Goal: Information Seeking & Learning: Learn about a topic

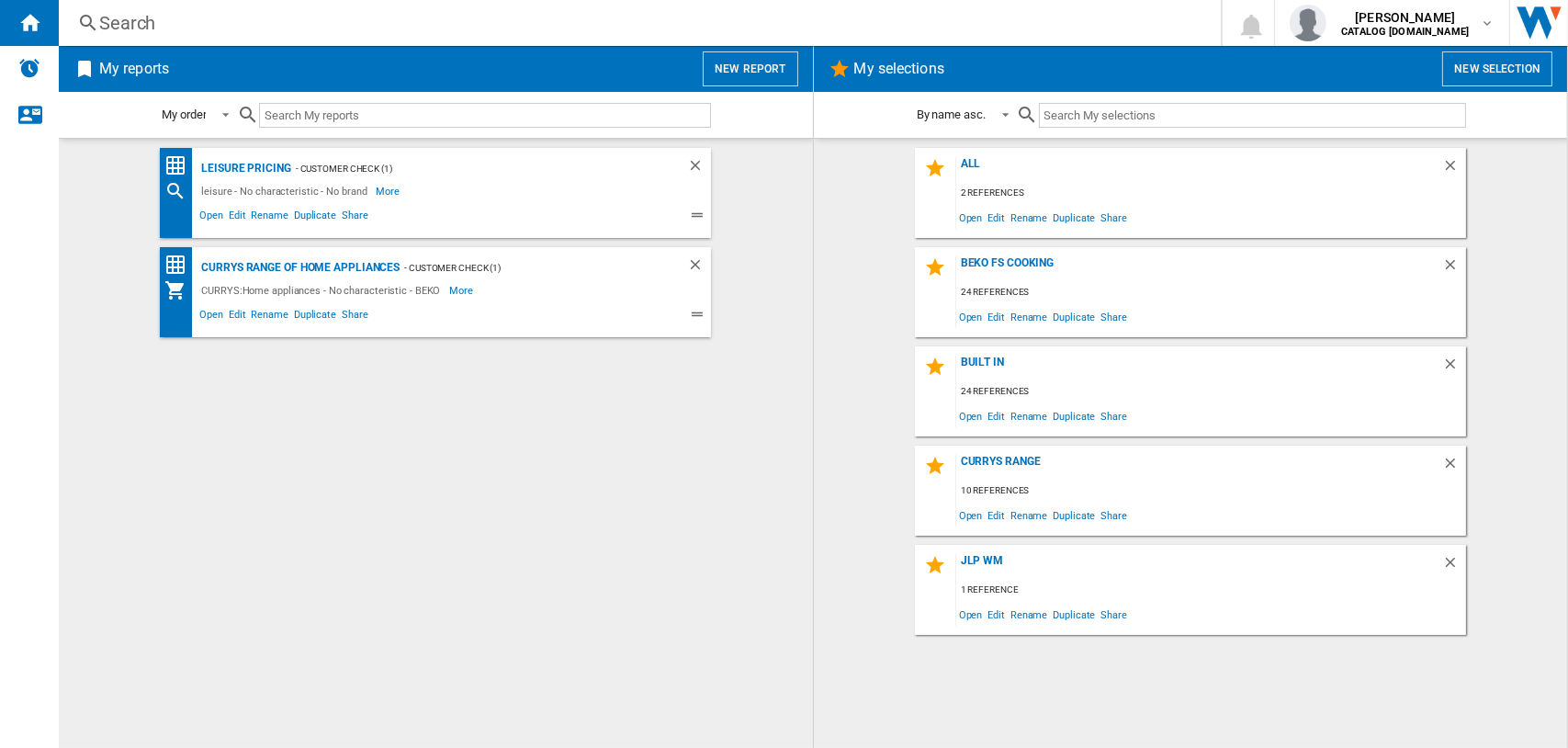
click at [127, 26] on div "Search" at bounding box center [636, 23] width 1073 height 26
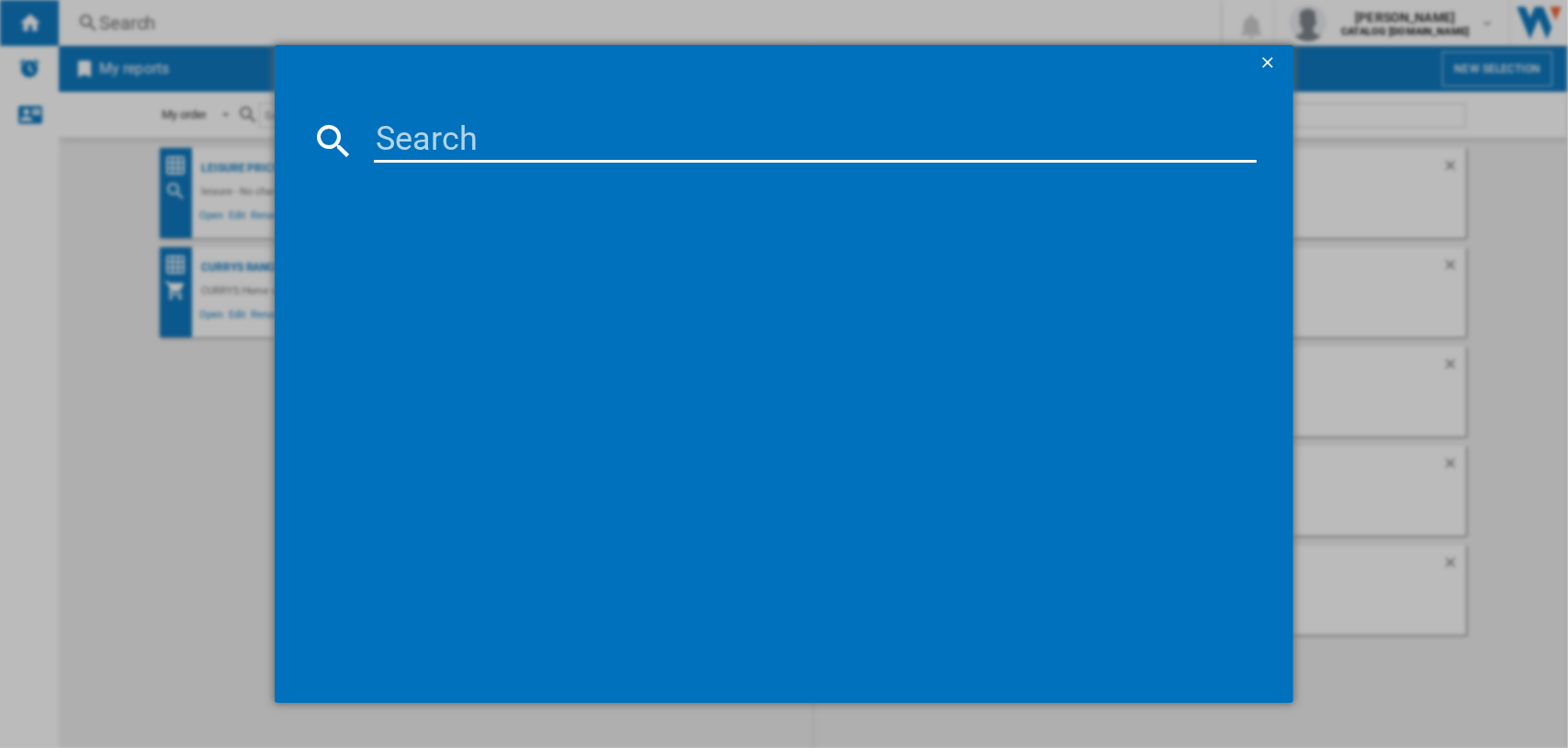
click at [405, 140] on input at bounding box center [816, 140] width 884 height 45
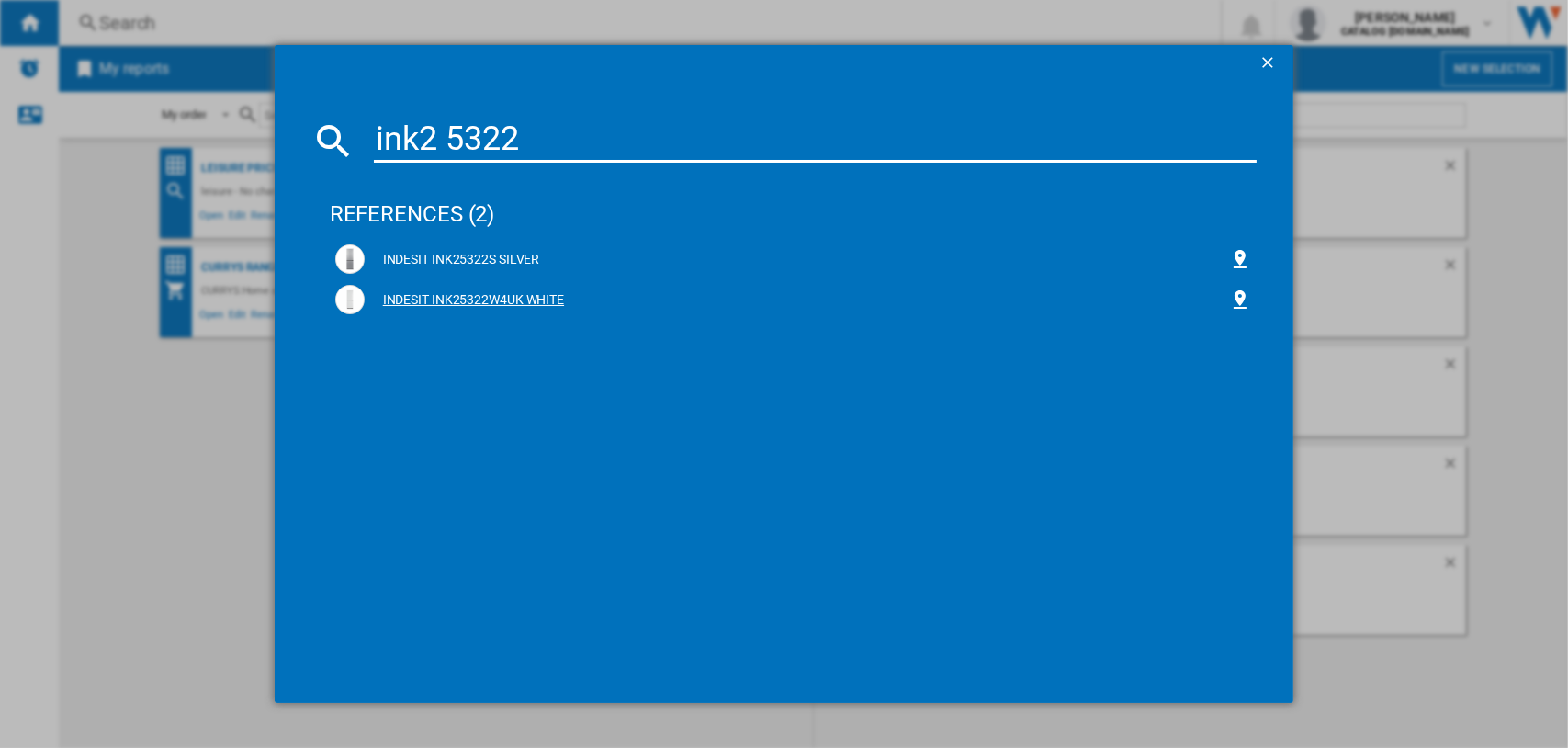
type input "ink2 5322"
click at [432, 301] on div "INDESIT INK25322W4UK WHITE" at bounding box center [797, 300] width 865 height 18
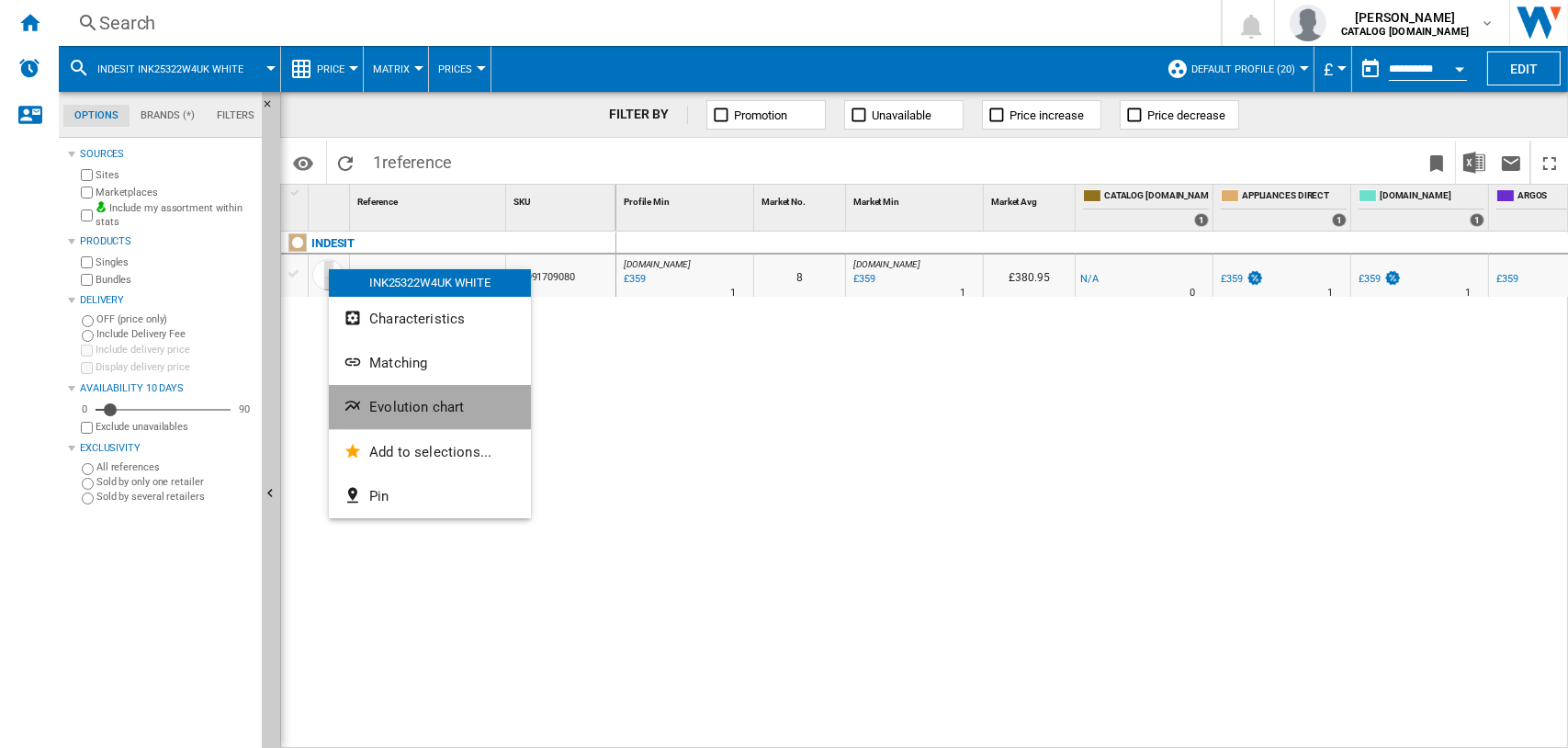
click at [407, 403] on span "Evolution chart" at bounding box center [417, 407] width 95 height 16
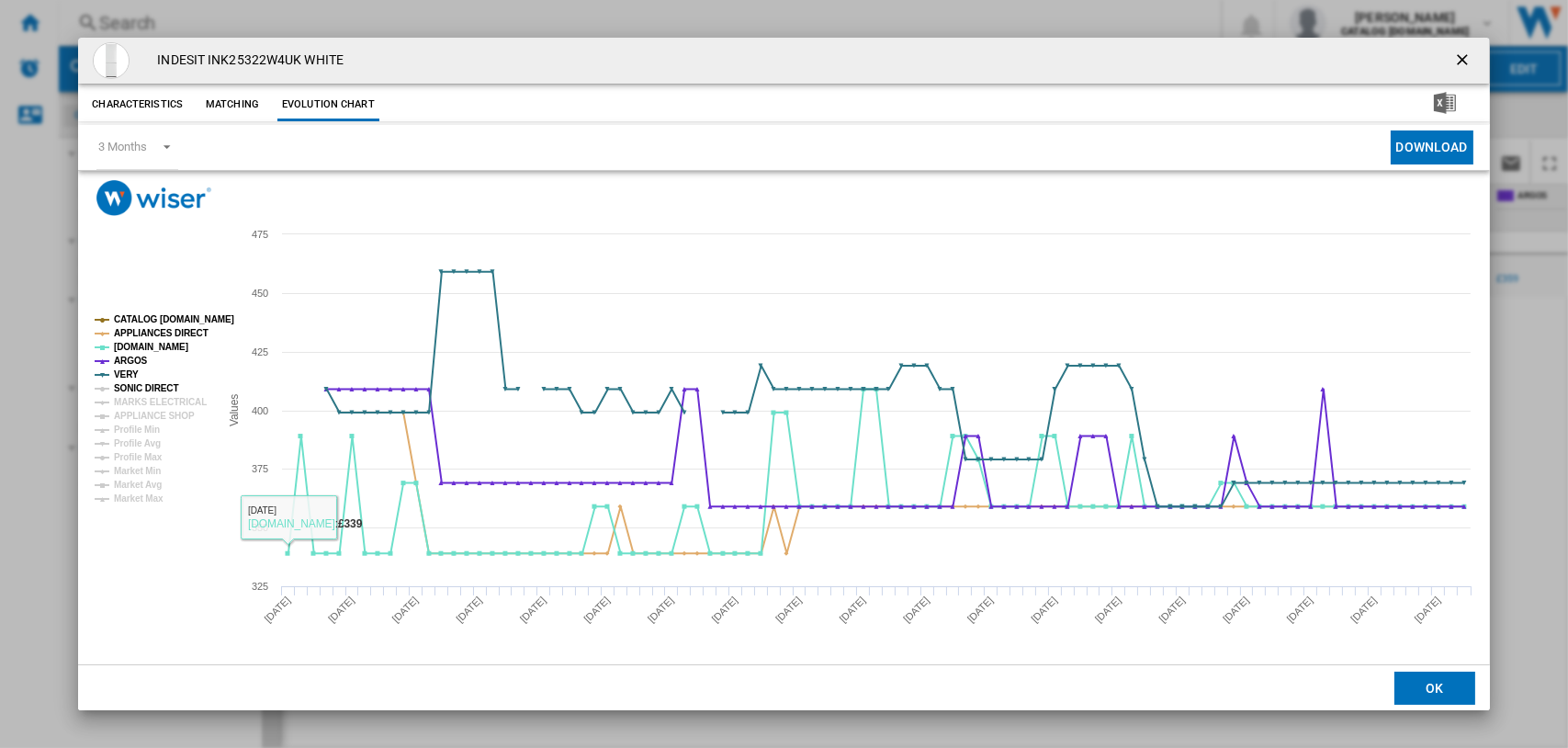
click at [147, 384] on tspan "SONIC DIRECT" at bounding box center [146, 388] width 64 height 10
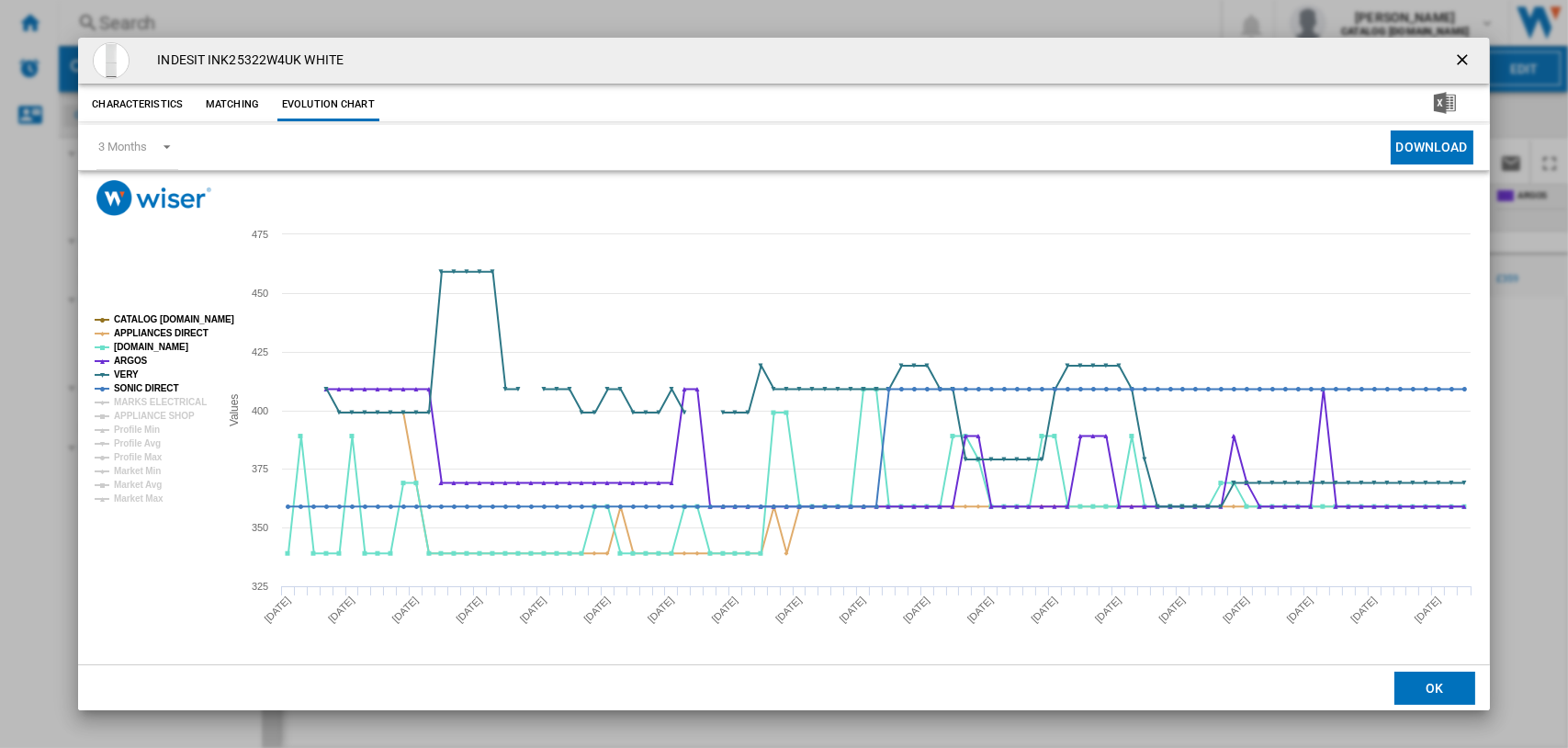
click at [138, 310] on rect "Product popup" at bounding box center [149, 410] width 124 height 203
click at [143, 315] on tspan "CATALOG [DOMAIN_NAME]" at bounding box center [173, 319] width 120 height 10
click at [151, 330] on tspan "APPLIANCES DIRECT" at bounding box center [161, 333] width 95 height 10
click at [151, 397] on tspan "MARKS ELECTRICAL" at bounding box center [160, 402] width 93 height 10
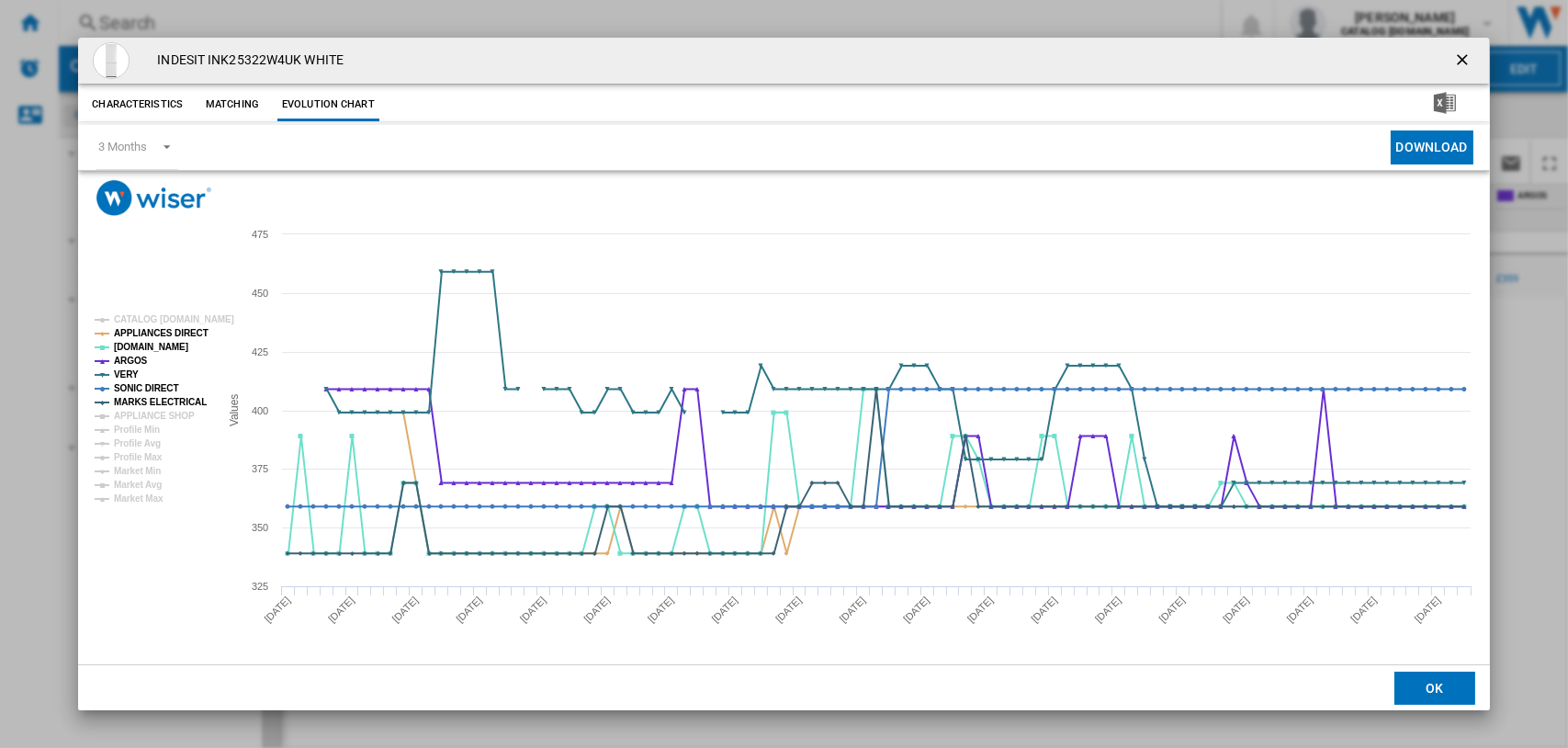
click at [1440, 100] on img "Download in Excel" at bounding box center [1444, 102] width 22 height 22
click at [985, 224] on rect "Product popup" at bounding box center [783, 440] width 1411 height 448
click at [1433, 145] on button "Download" at bounding box center [1432, 148] width 82 height 34
click at [135, 257] on rect "Product popup" at bounding box center [783, 440] width 1411 height 448
click at [1461, 53] on ng-md-icon "getI18NText('BUTTONS.CLOSE_DIALOG')" at bounding box center [1464, 61] width 22 height 22
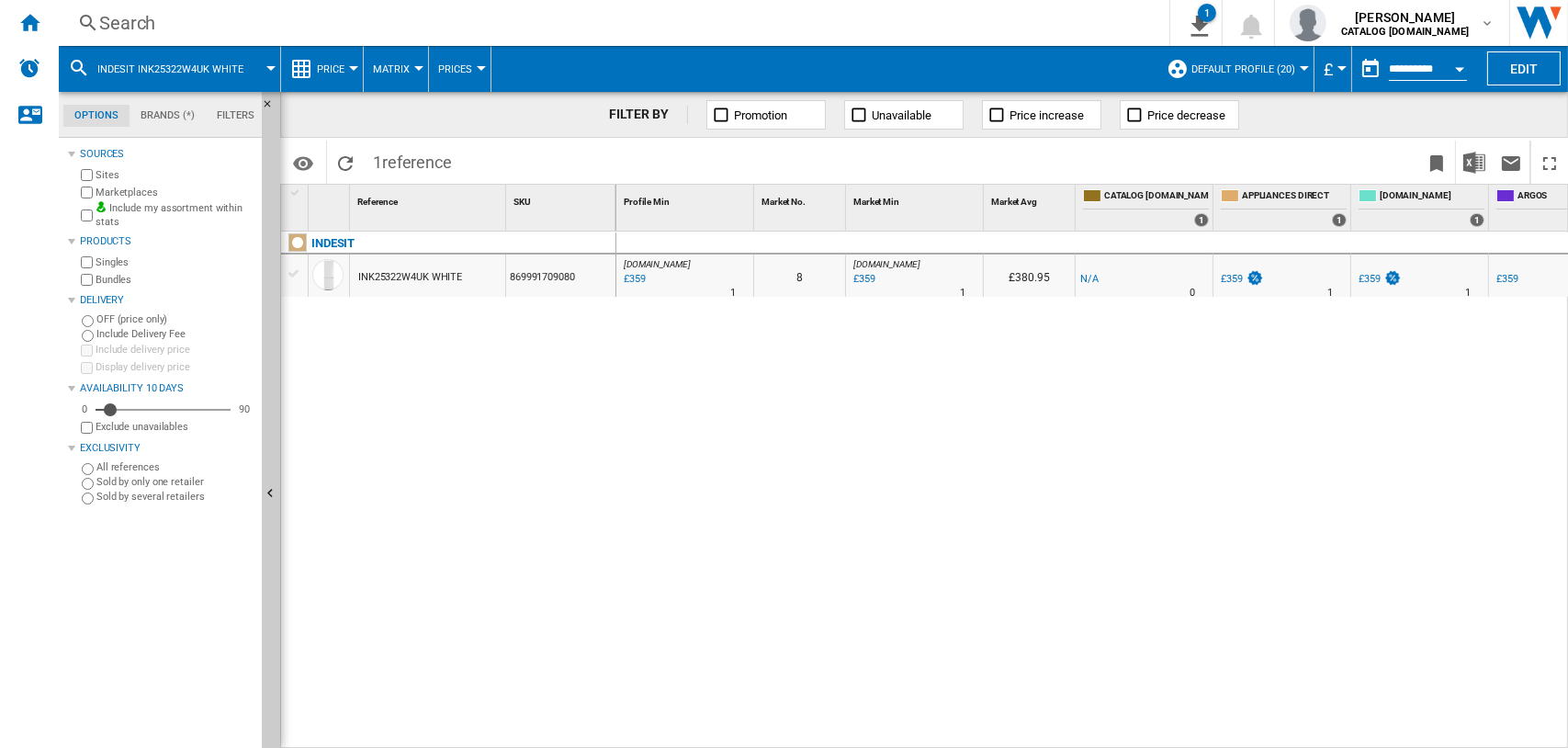
click at [142, 24] on div "Search" at bounding box center [610, 23] width 1022 height 26
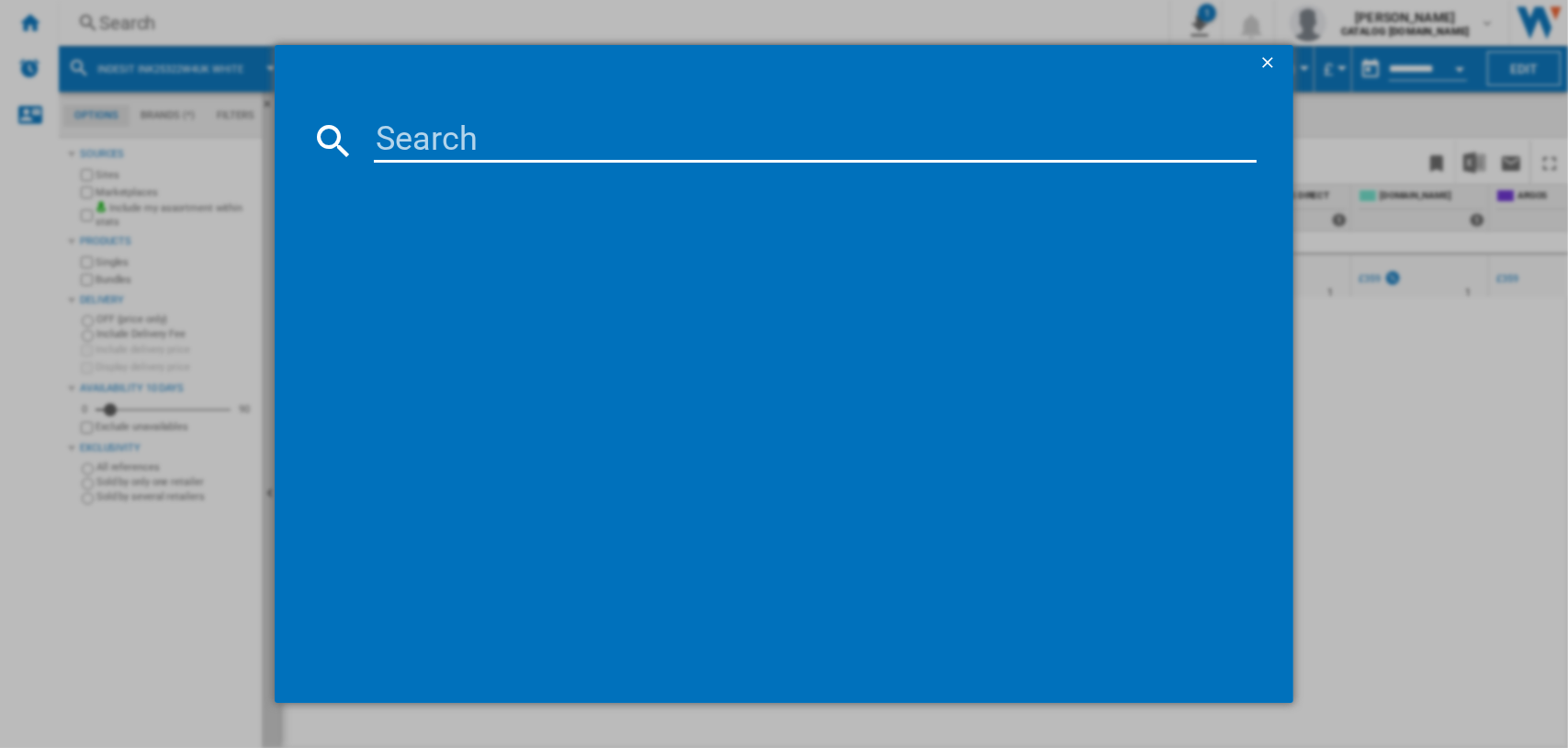
click at [442, 141] on input at bounding box center [816, 140] width 884 height 45
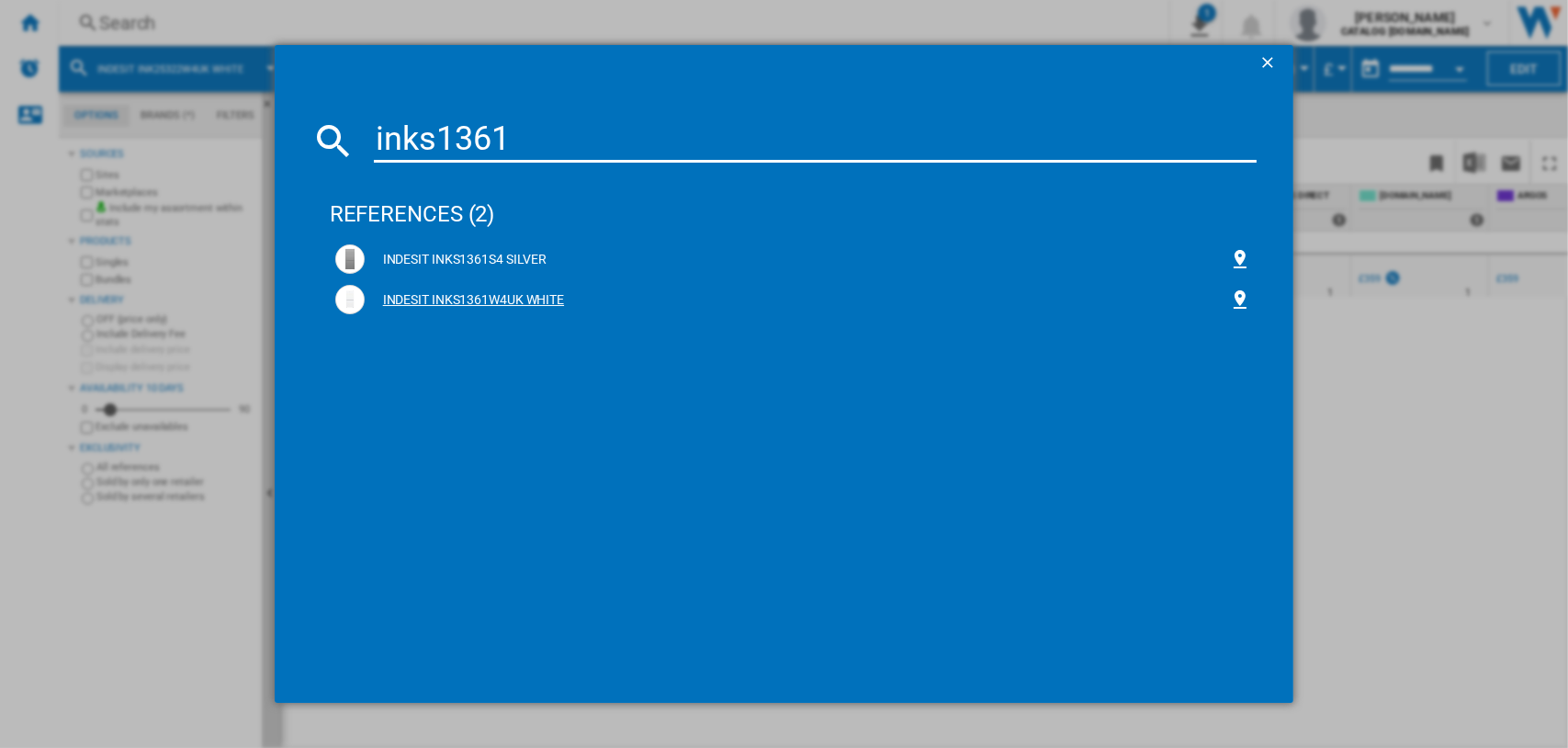
type input "inks1361"
click at [481, 294] on div "INDESIT INKS1361W4UK WHITE" at bounding box center [797, 300] width 865 height 18
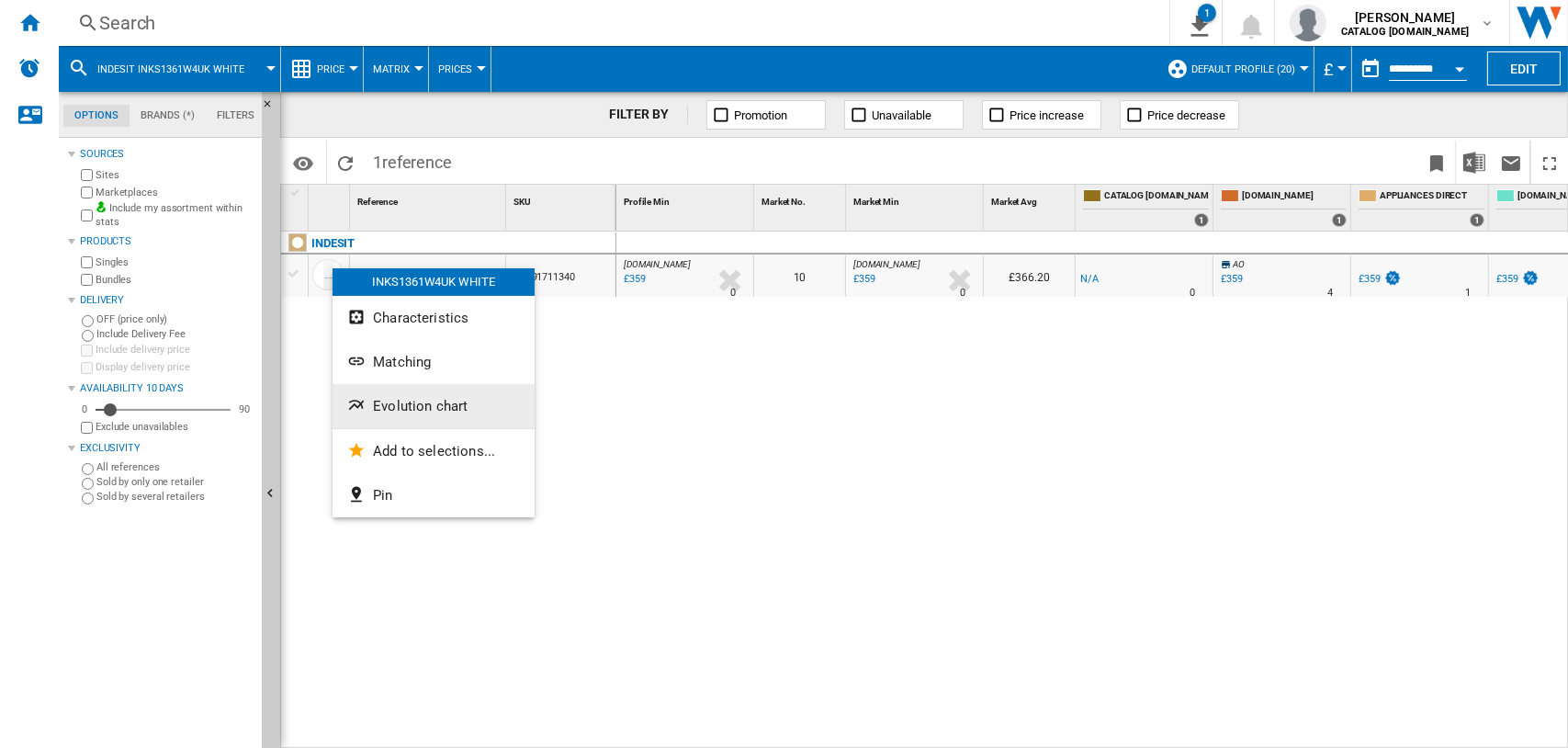
click at [408, 400] on span "Evolution chart" at bounding box center [421, 406] width 95 height 16
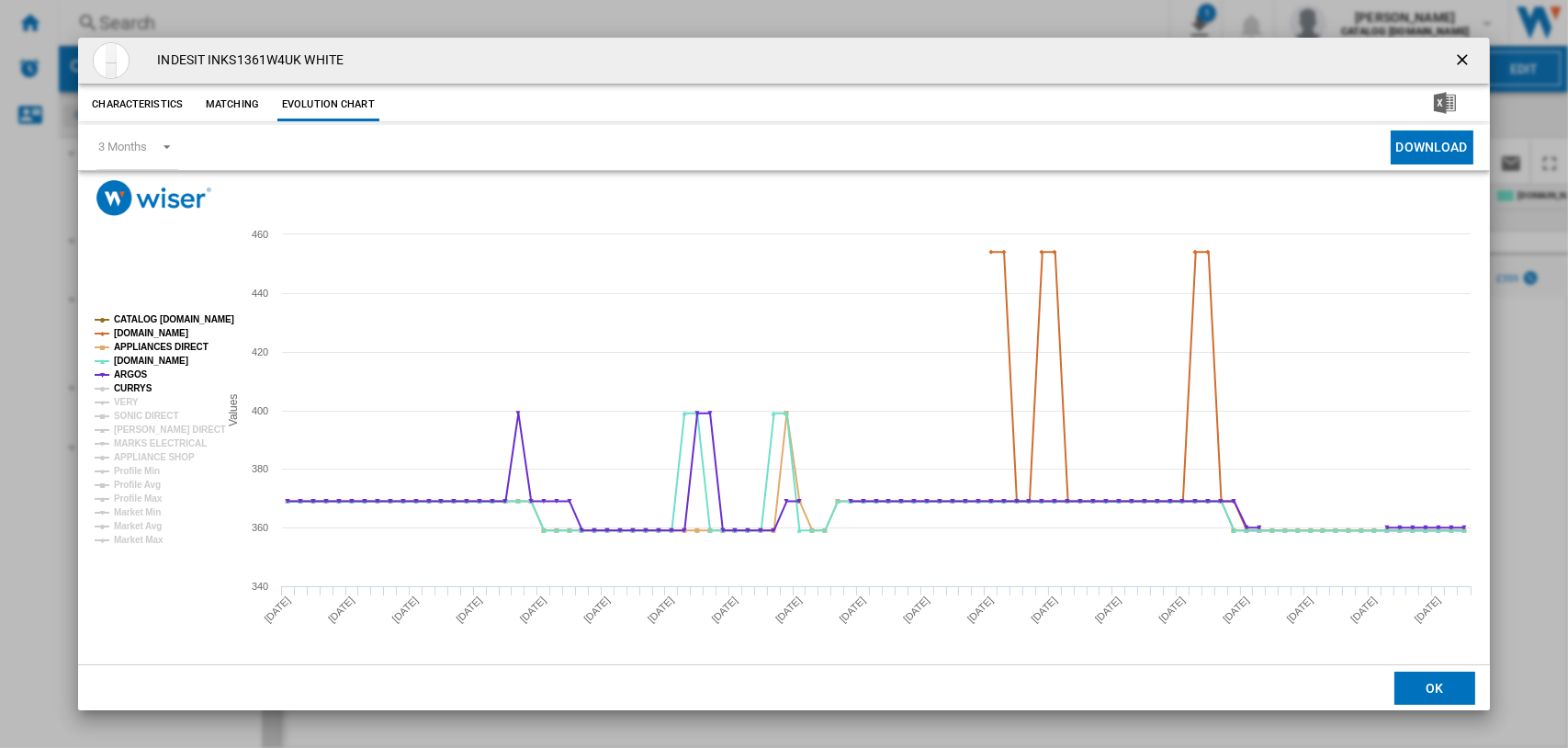
click at [135, 387] on tspan "CURRYS" at bounding box center [133, 388] width 39 height 10
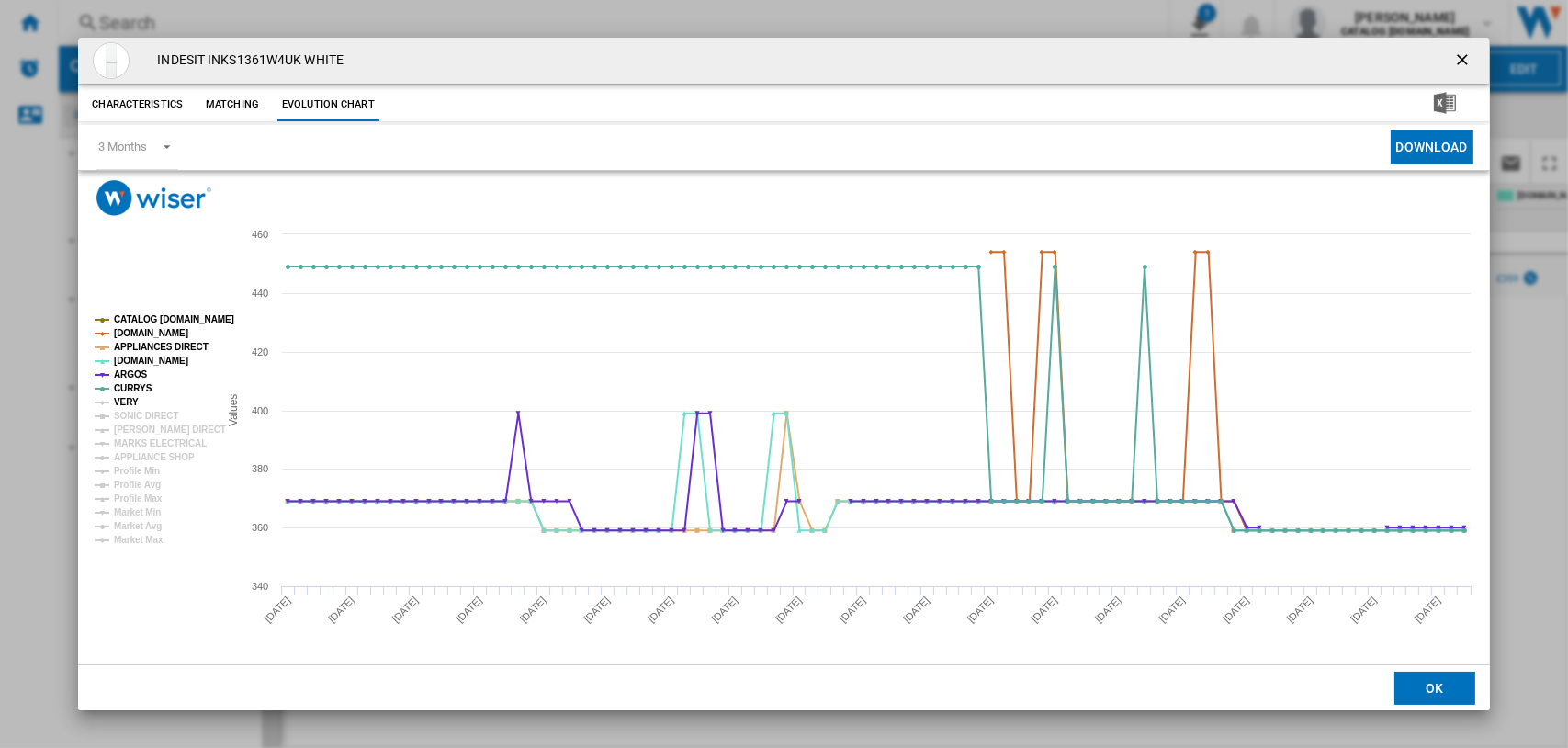
click at [125, 397] on tspan "VERY" at bounding box center [126, 402] width 25 height 10
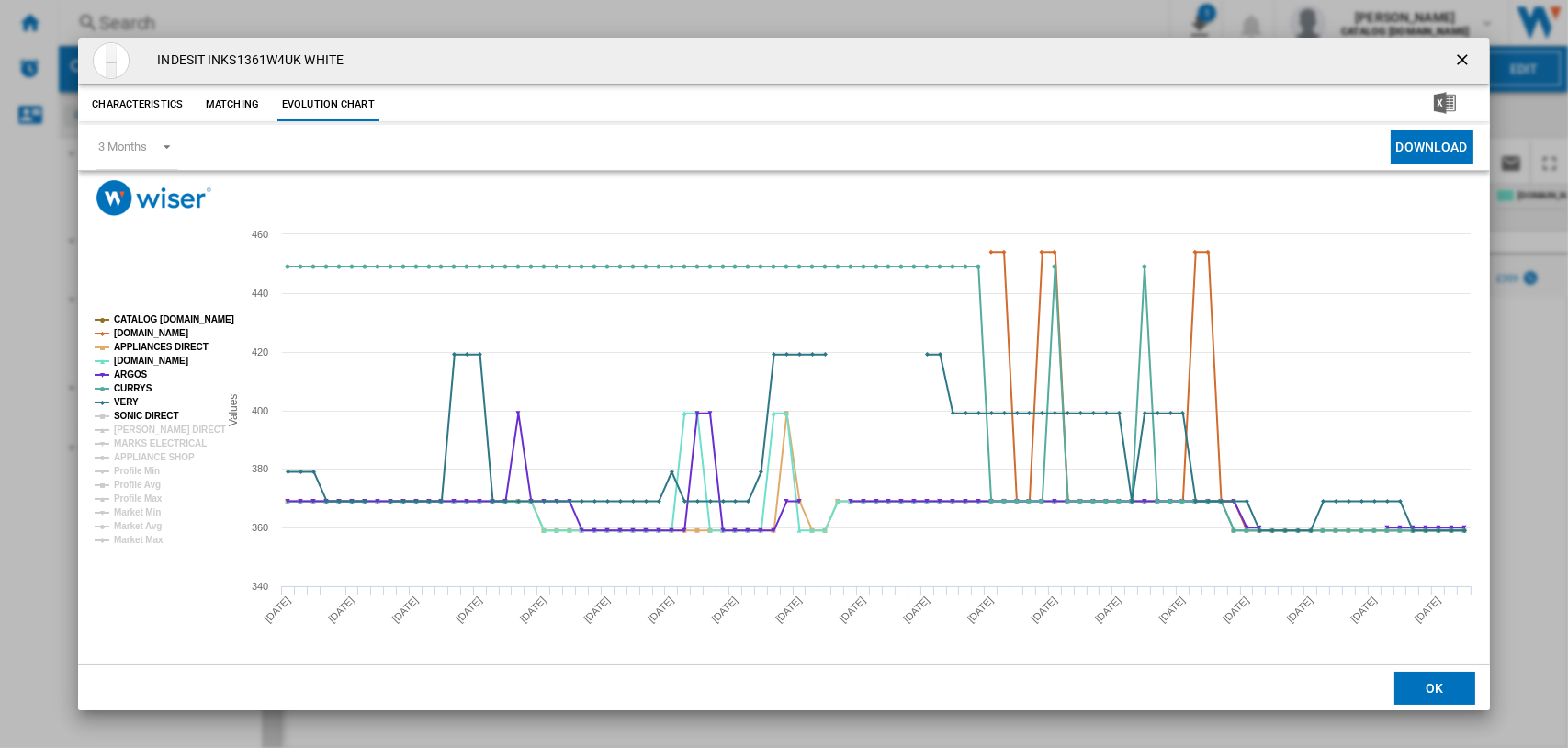
click at [135, 413] on tspan "SONIC DIRECT" at bounding box center [146, 415] width 64 height 10
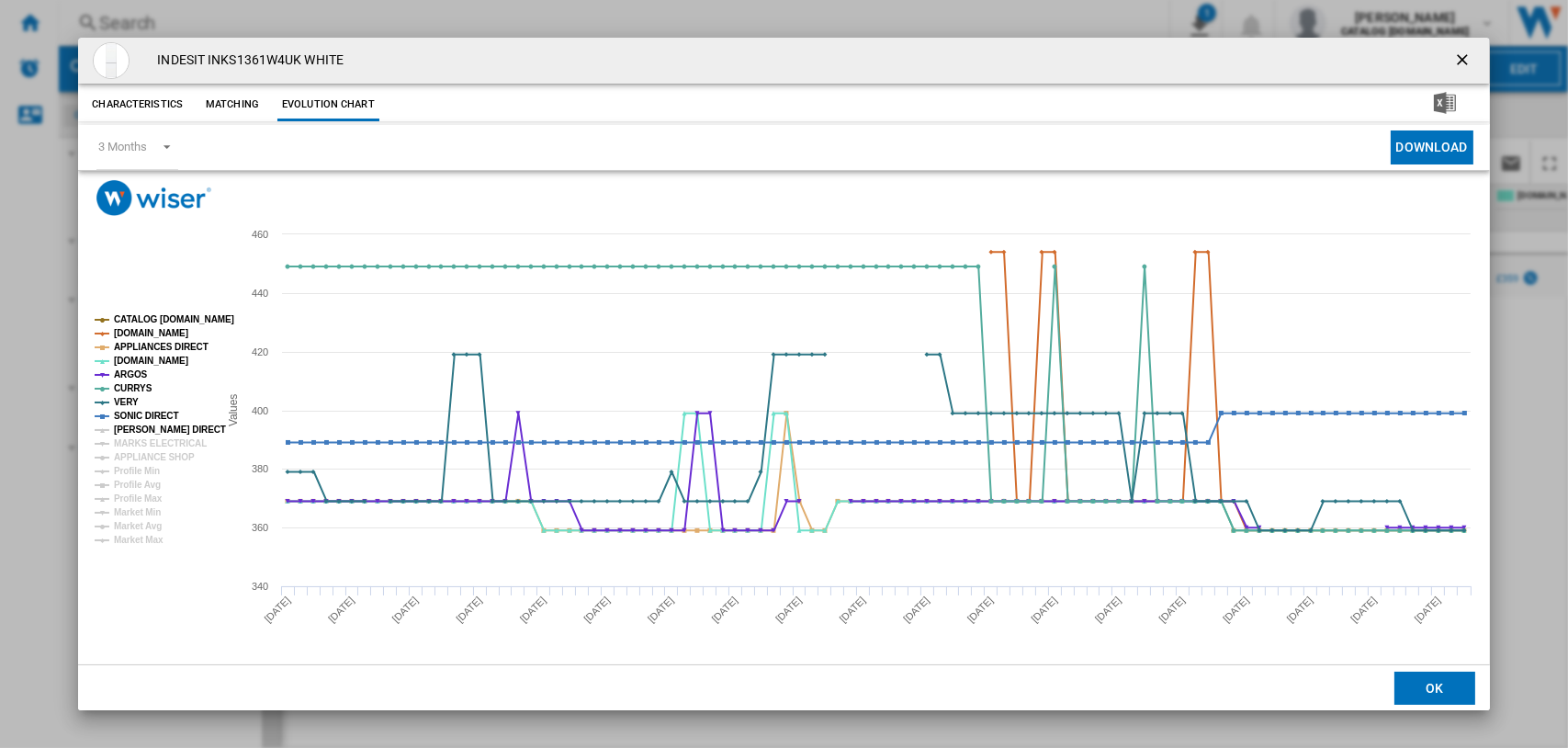
click at [135, 429] on tspan "[PERSON_NAME] DIRECT" at bounding box center [170, 429] width 112 height 10
click at [142, 438] on tspan "MARKS ELECTRICAL" at bounding box center [160, 443] width 93 height 10
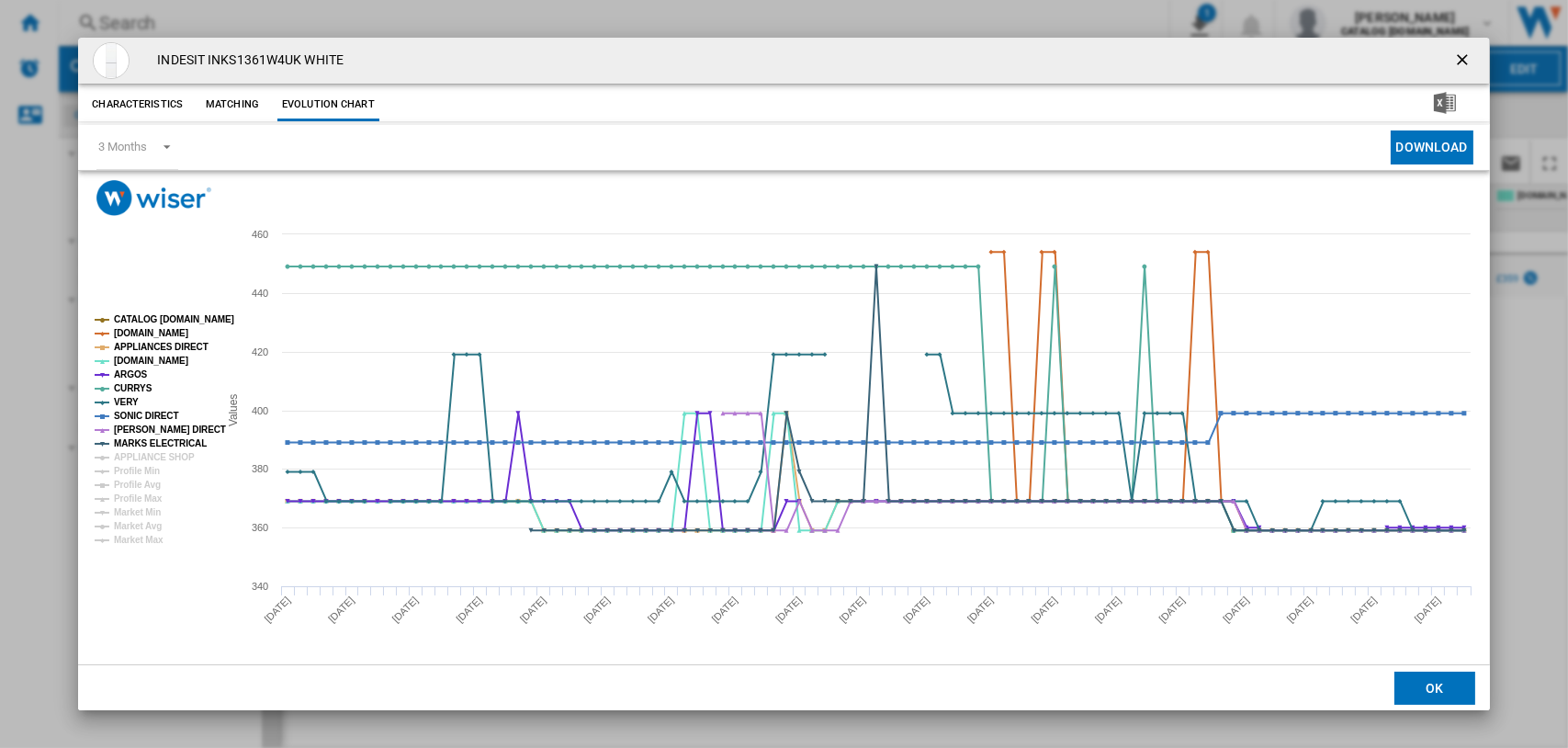
click at [1428, 147] on button "Download" at bounding box center [1432, 148] width 82 height 34
click at [226, 196] on div "Please wait... Created with Highcharts 5.0.14 Values 400 340 360 380 420 440 46…" at bounding box center [783, 418] width 1411 height 495
click at [1460, 57] on ng-md-icon "getI18NText('BUTTONS.CLOSE_DIALOG')" at bounding box center [1464, 61] width 22 height 22
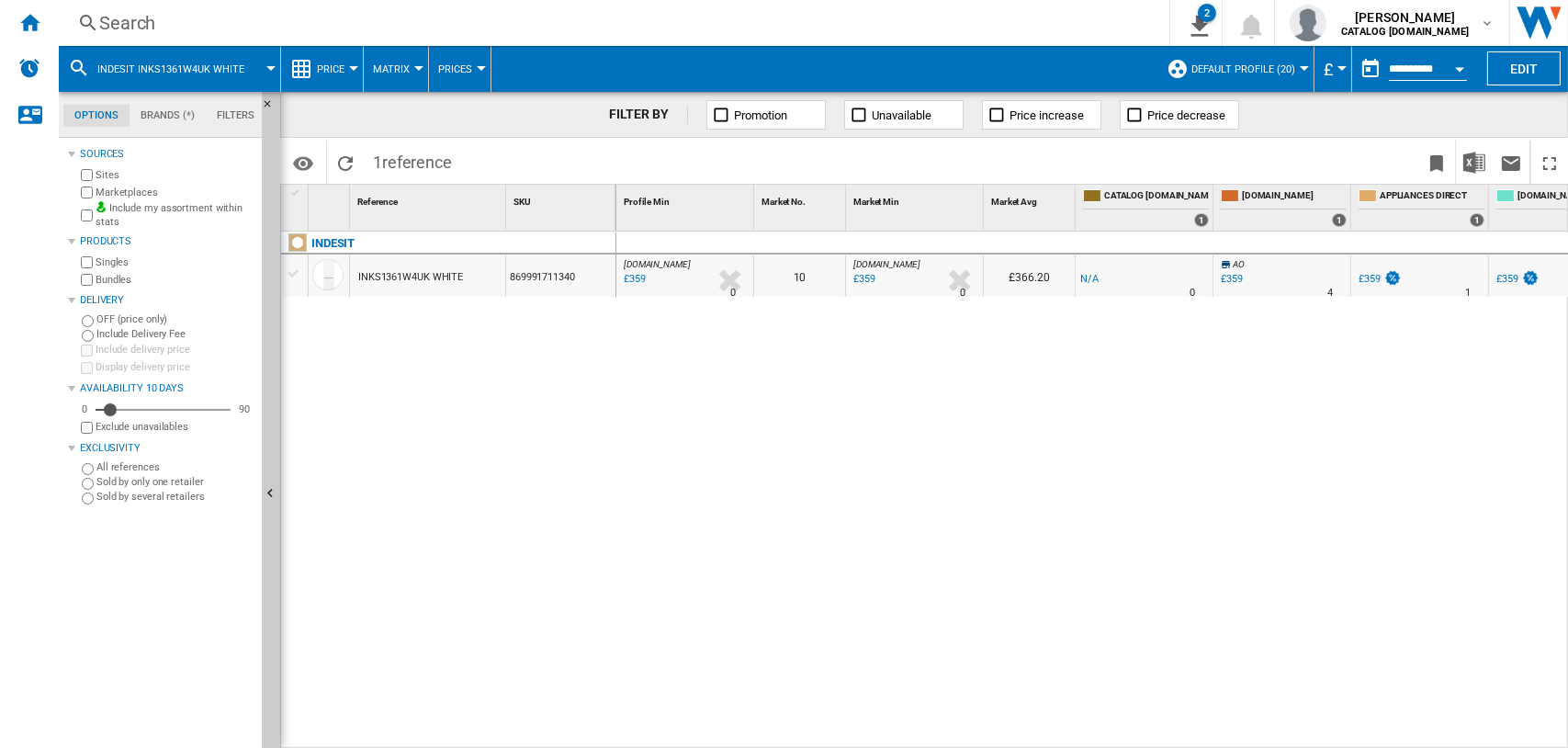
click at [1129, 486] on div "0 [DOMAIN_NAME] : AO -1.0 % £359 % N/A 0 [DOMAIN_NAME] : AO 10 [DOMAIN_NAME] : …" at bounding box center [1092, 490] width 952 height 519
click at [139, 28] on div "Search" at bounding box center [610, 23] width 1022 height 26
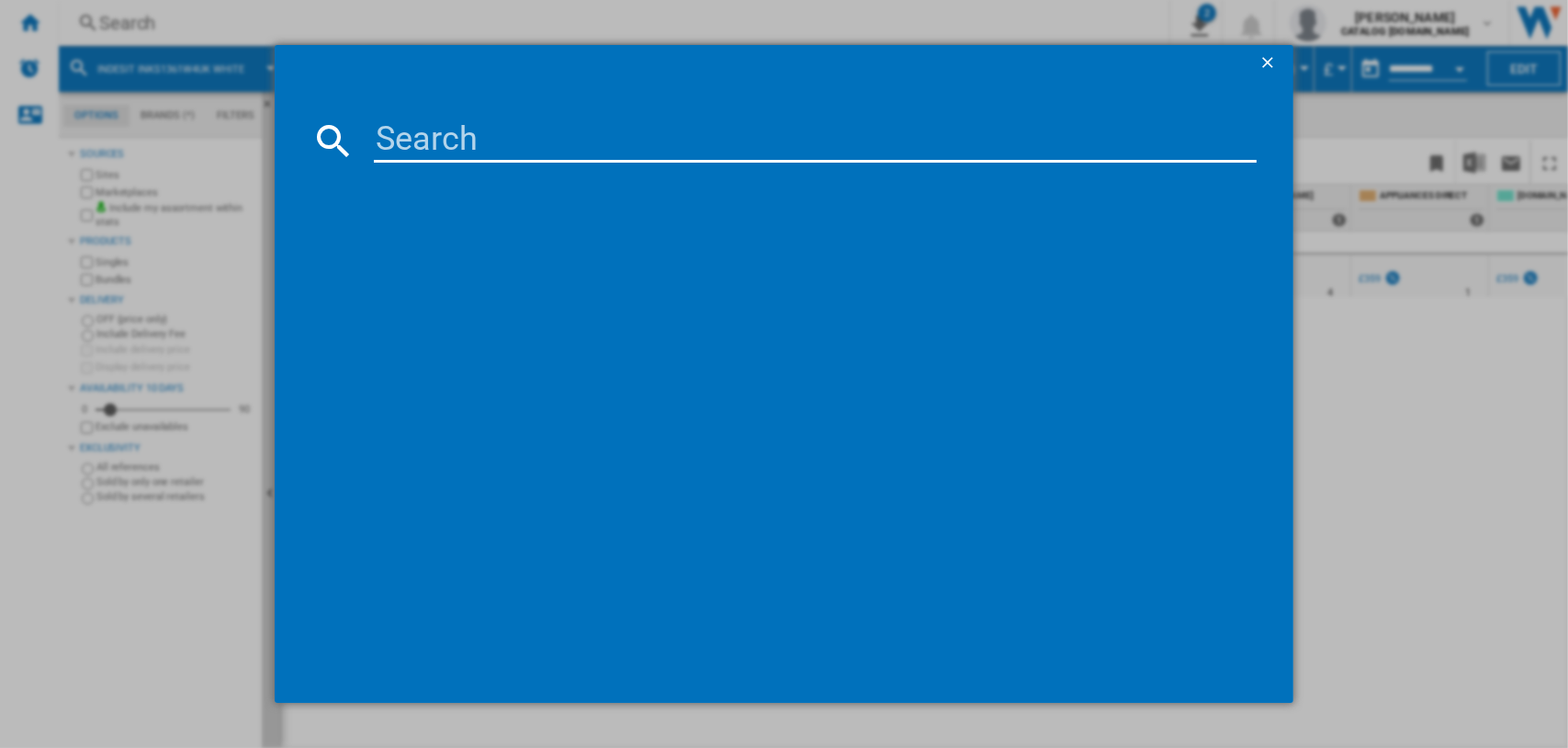
click at [440, 136] on input at bounding box center [816, 140] width 884 height 45
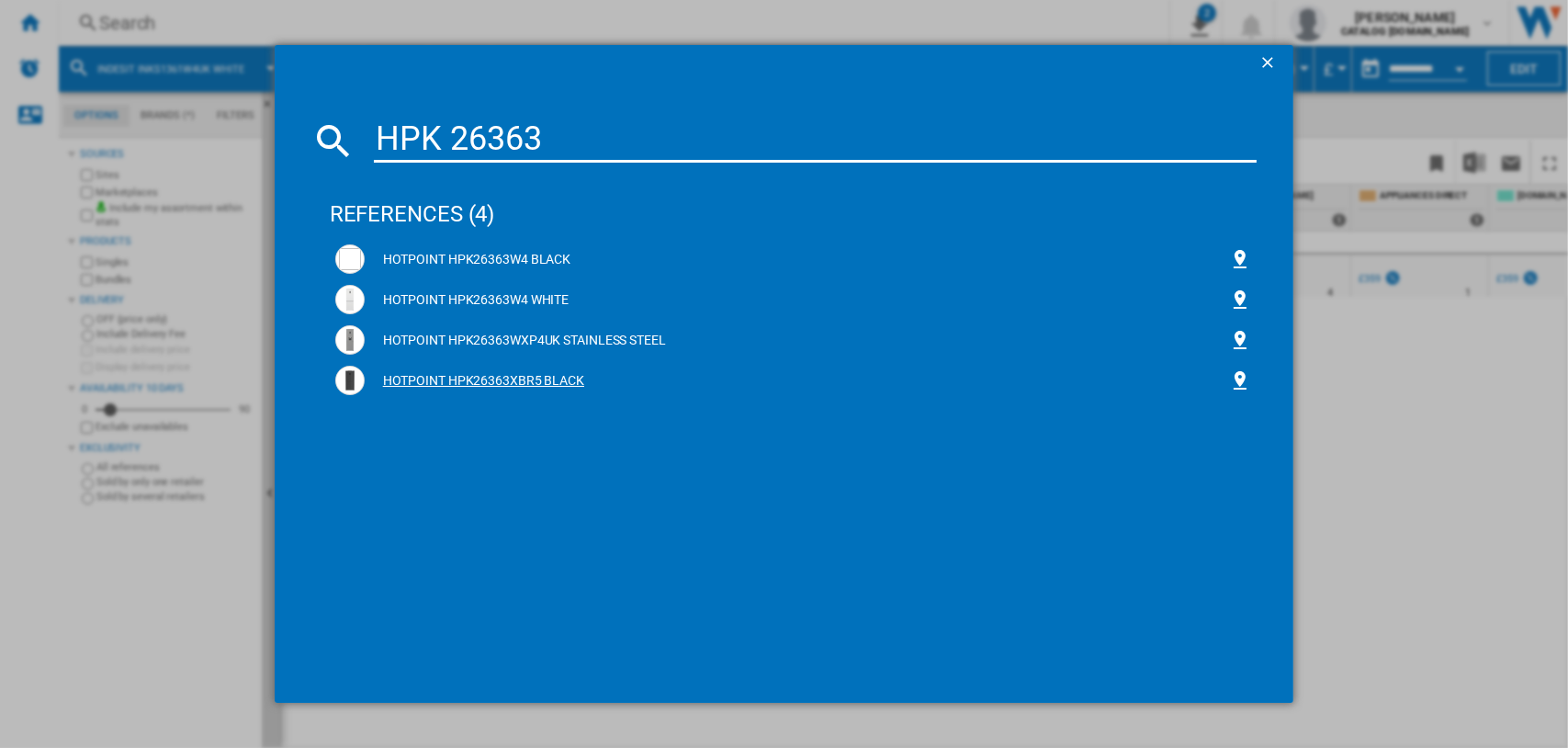
type input "HPK 26363"
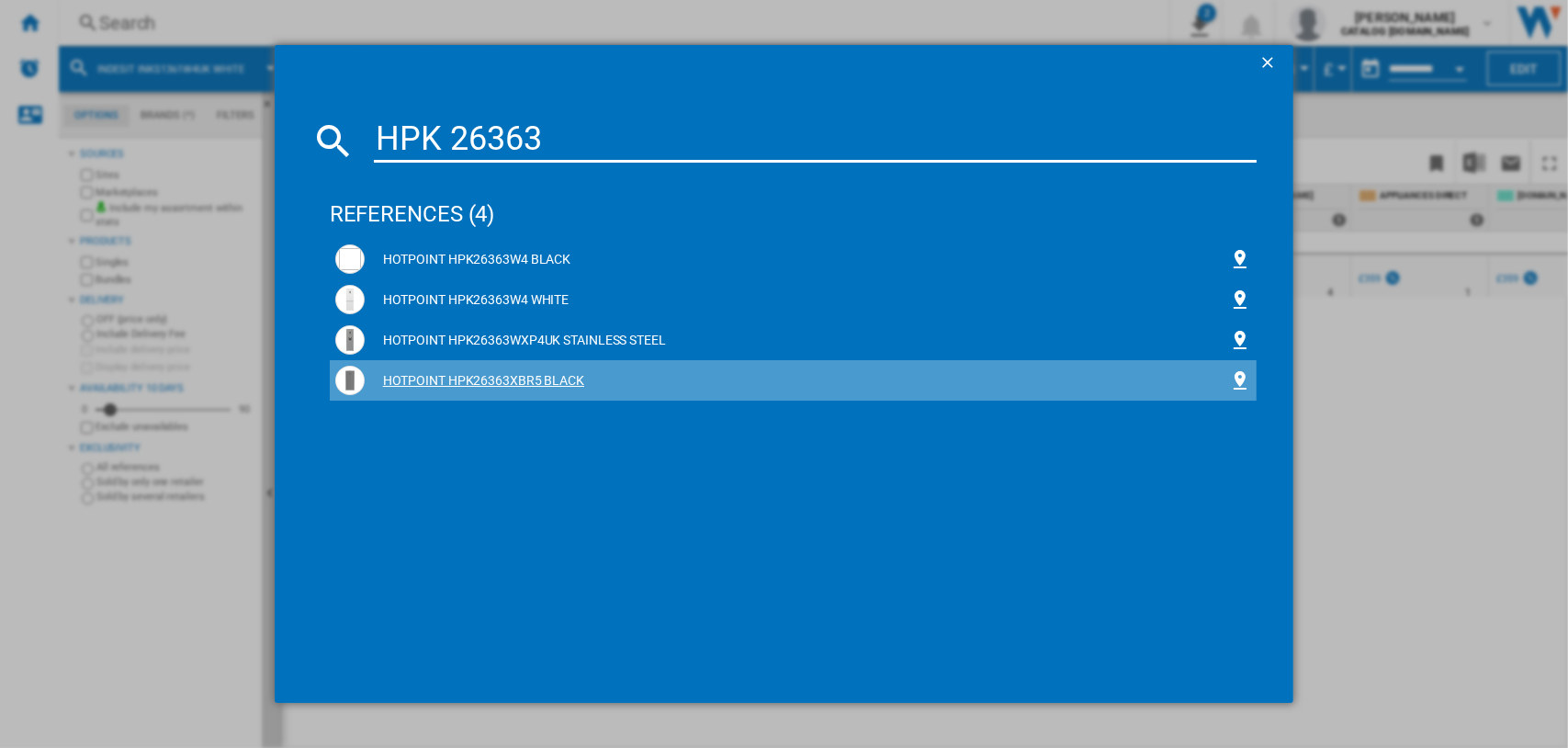
click at [460, 373] on div "HOTPOINT HPK26363XBR5 BLACK" at bounding box center [797, 381] width 865 height 18
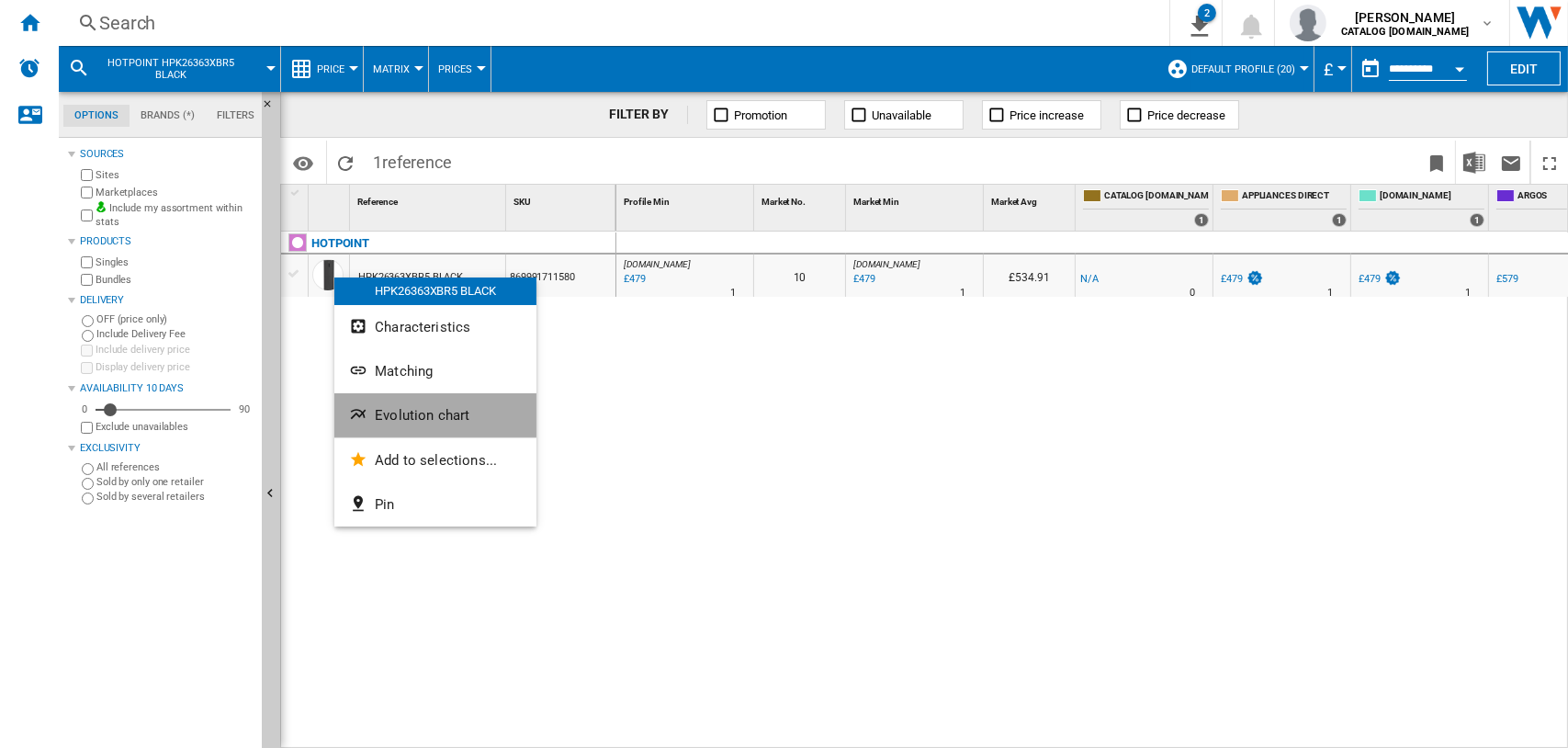
click at [432, 410] on span "Evolution chart" at bounding box center [423, 415] width 95 height 16
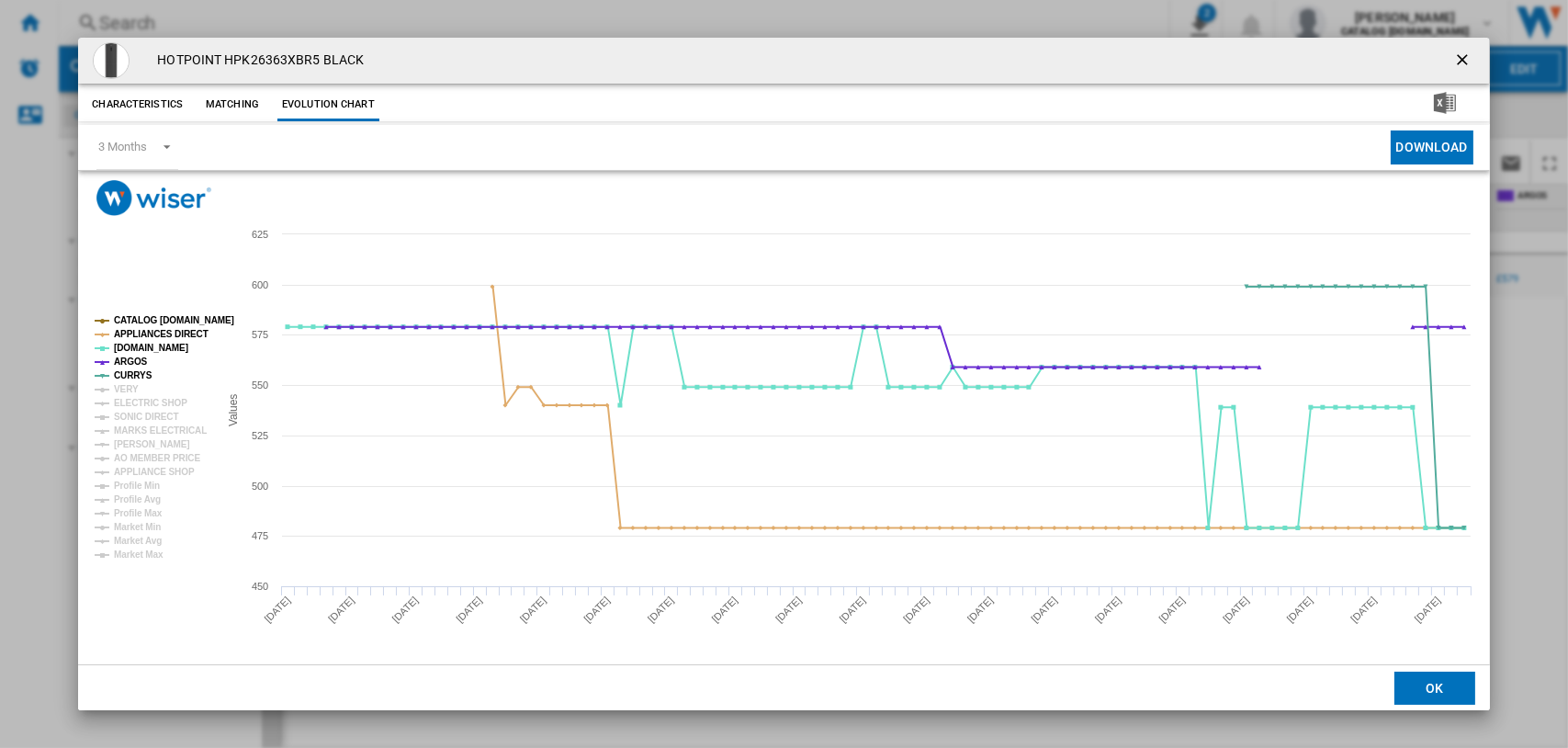
click at [111, 387] on rect "Product popup" at bounding box center [149, 437] width 124 height 258
click at [145, 316] on tspan "CATALOG [DOMAIN_NAME]" at bounding box center [173, 320] width 120 height 10
click at [125, 384] on tspan "VERY" at bounding box center [126, 389] width 25 height 10
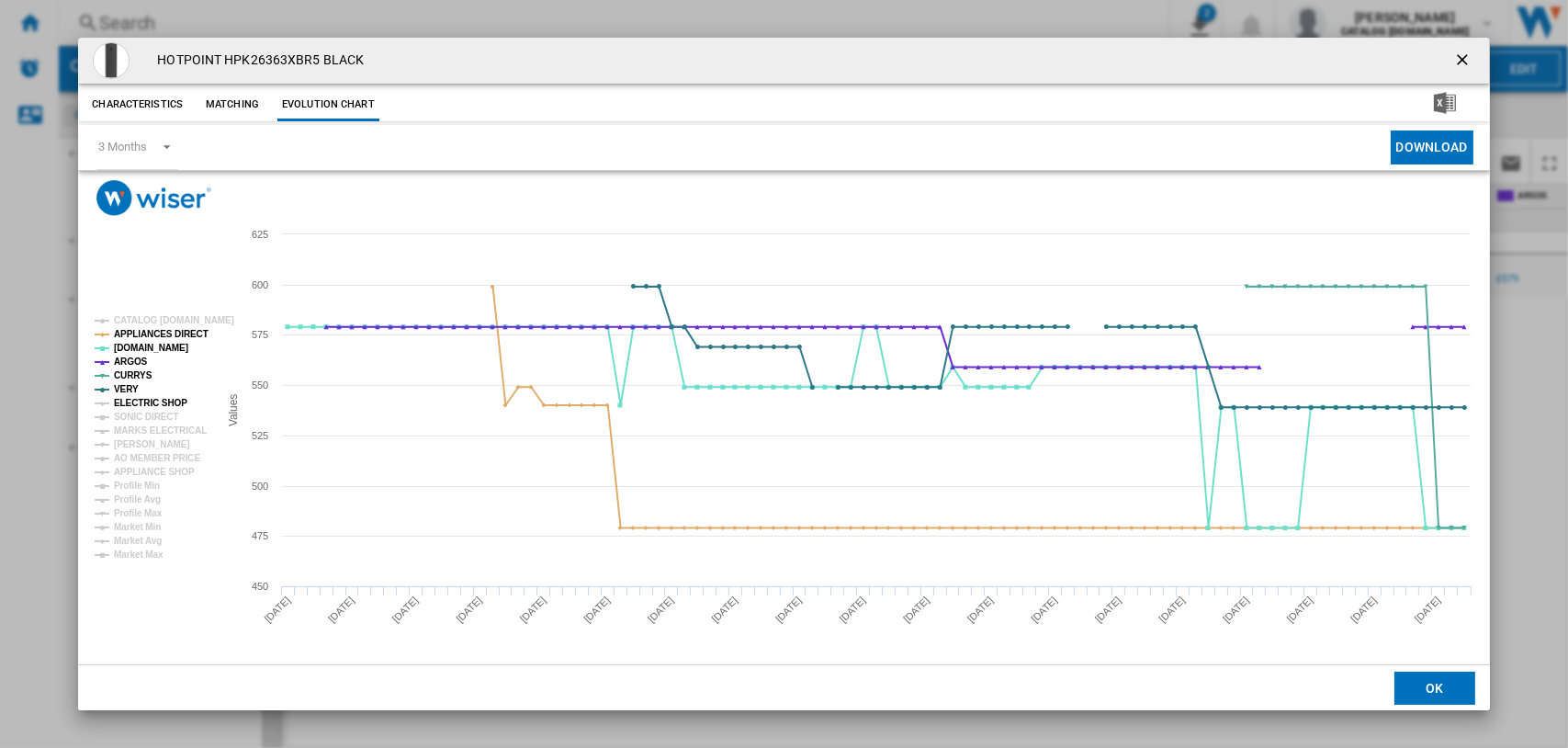
click at [128, 398] on tspan "ELECTRIC SHOP" at bounding box center [151, 403] width 74 height 10
click at [134, 413] on tspan "SONIC DIRECT" at bounding box center [146, 416] width 64 height 10
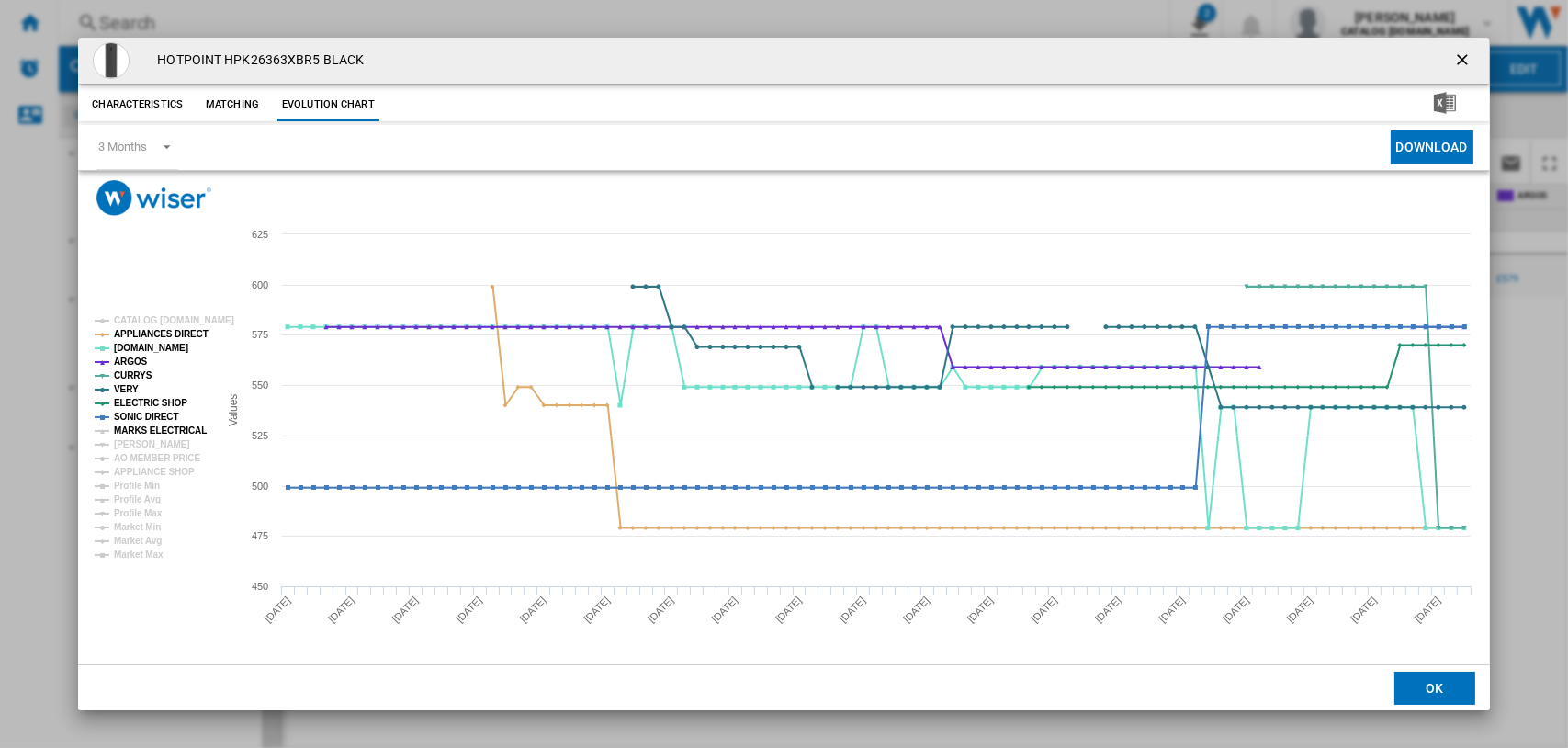
click at [135, 429] on tspan "MARKS ELECTRICAL" at bounding box center [160, 430] width 93 height 10
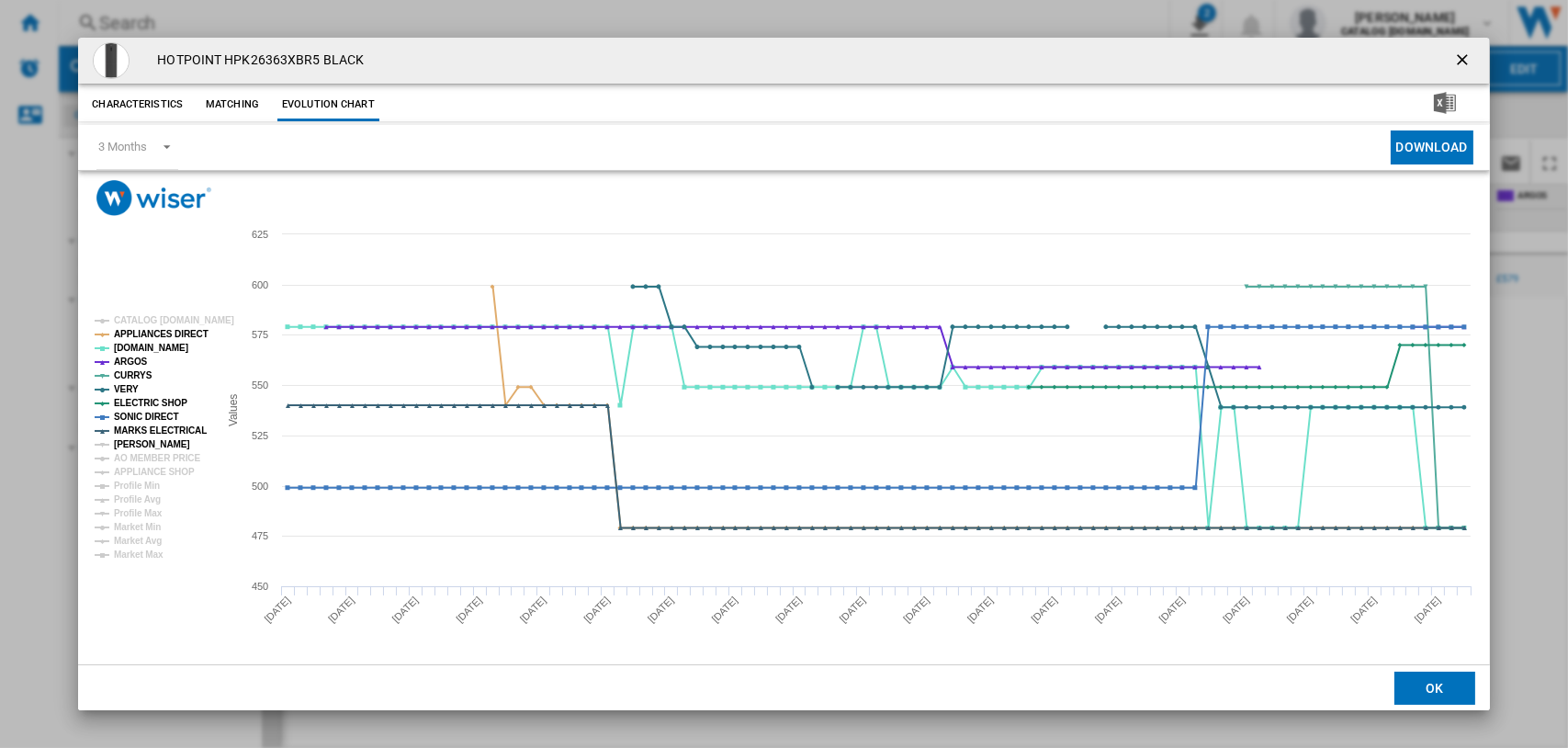
click at [135, 439] on tspan "[PERSON_NAME]" at bounding box center [152, 444] width 76 height 10
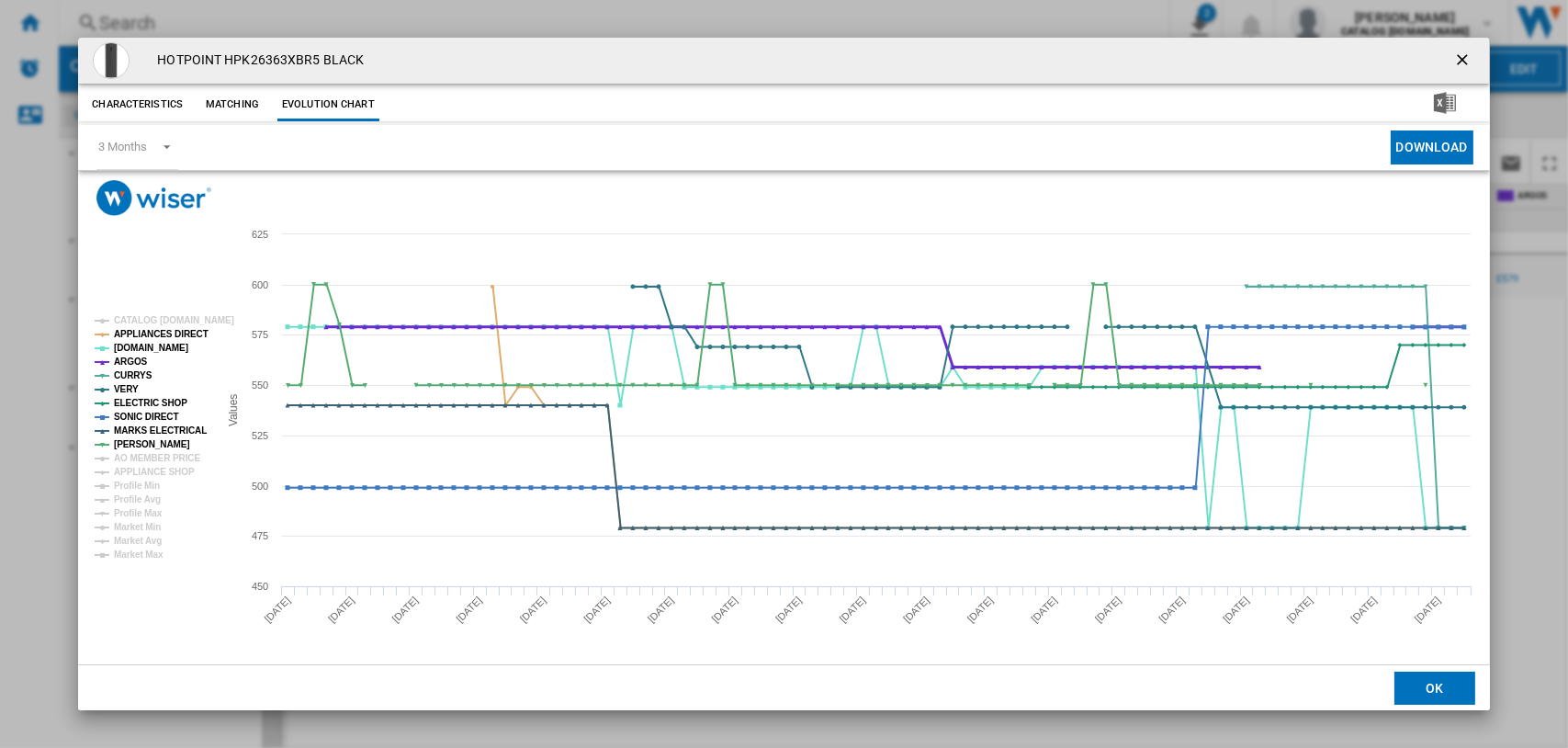
click at [130, 361] on tspan "ARGOS" at bounding box center [131, 361] width 34 height 10
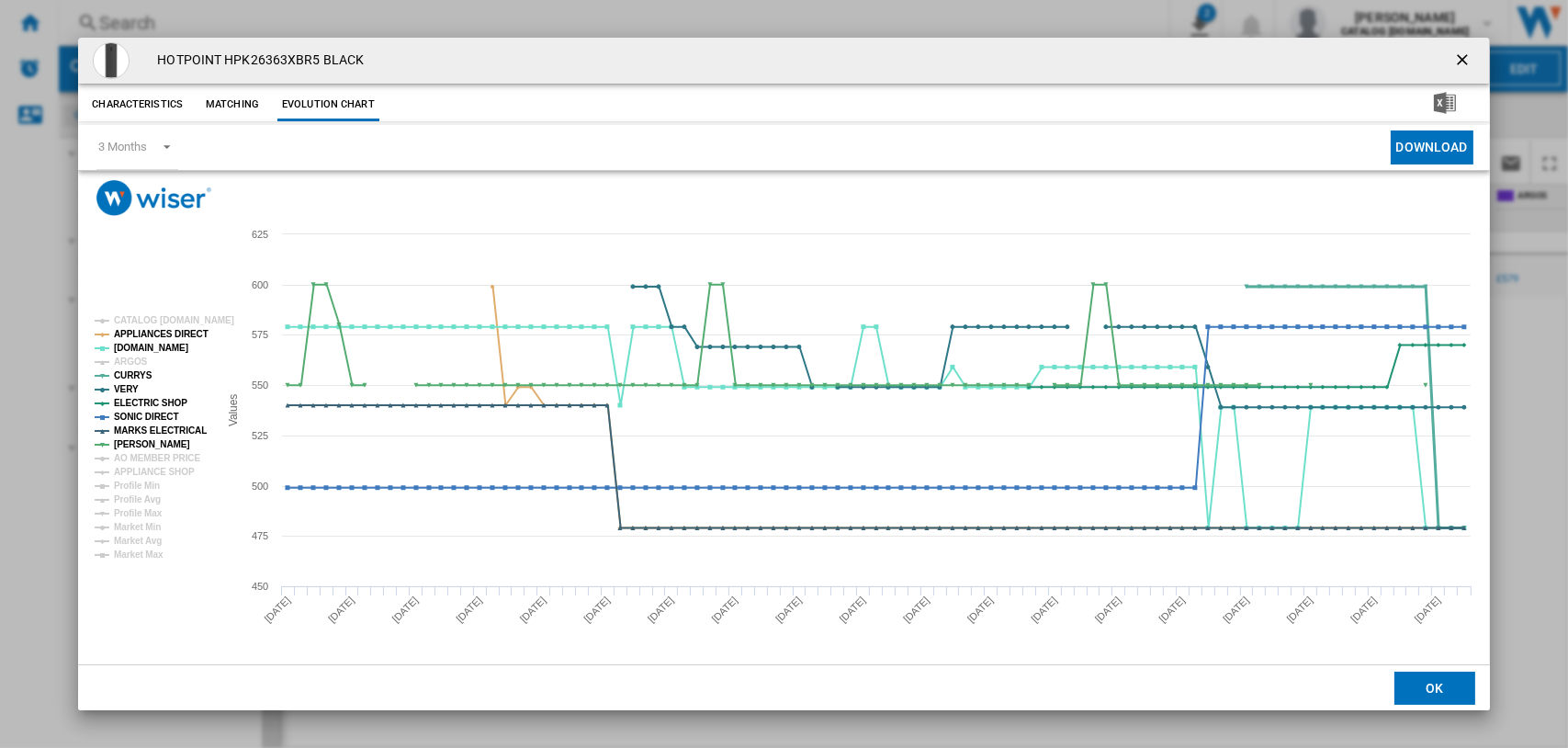
click at [128, 372] on tspan "CURRYS" at bounding box center [133, 375] width 39 height 10
click at [126, 385] on tspan "VERY" at bounding box center [126, 389] width 25 height 10
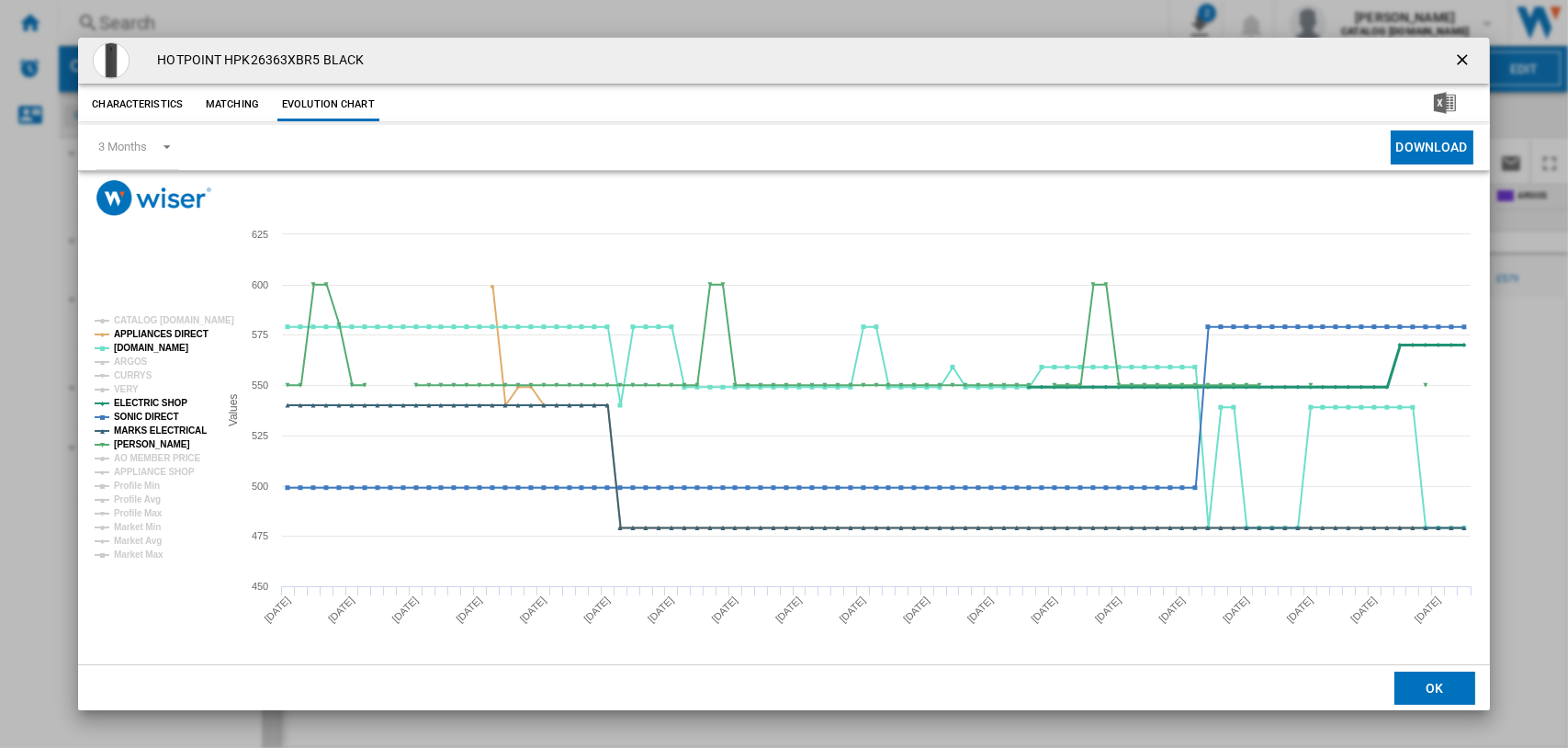
click at [133, 399] on tspan "ELECTRIC SHOP" at bounding box center [151, 403] width 74 height 10
click at [134, 412] on tspan "SONIC DIRECT" at bounding box center [146, 416] width 64 height 10
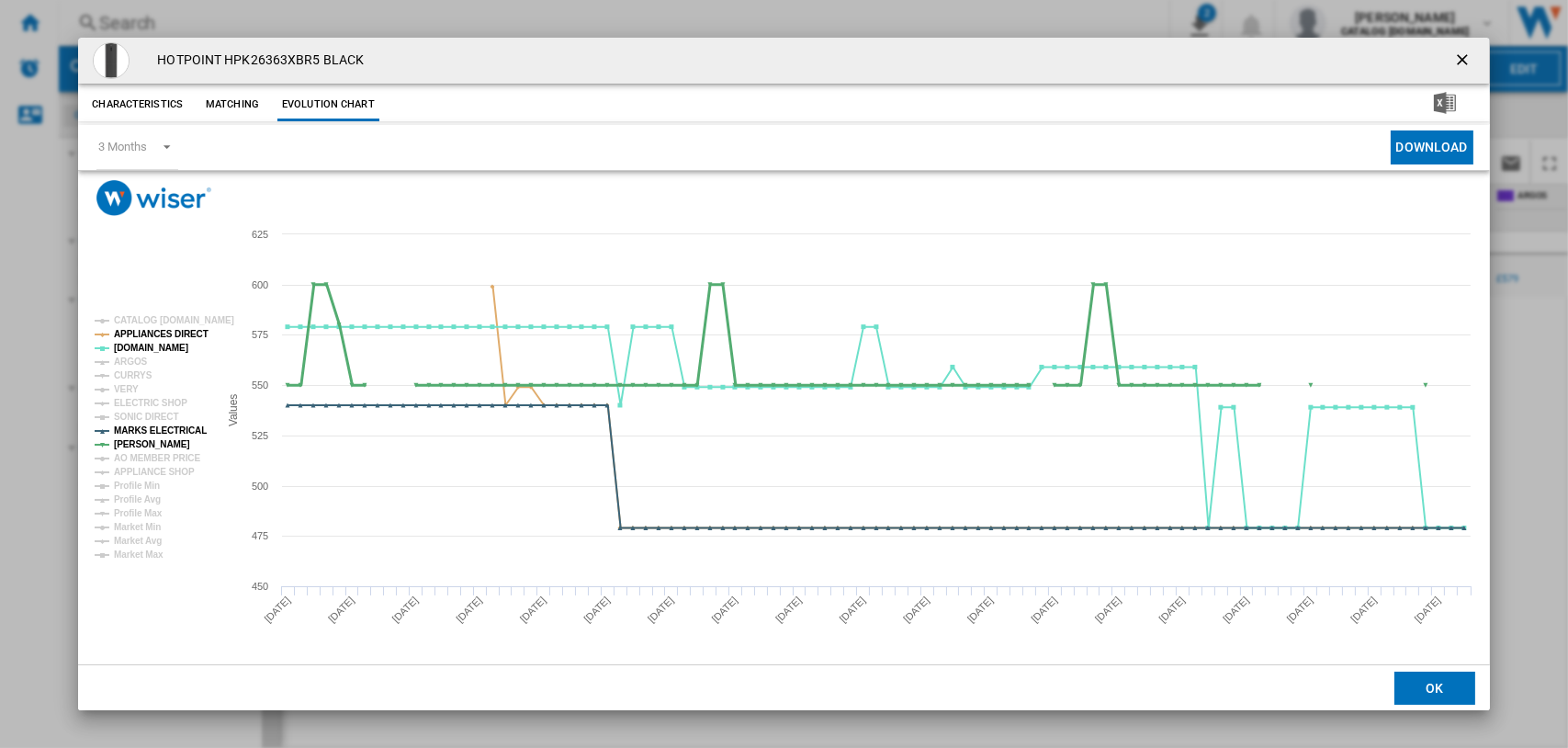
click at [139, 439] on tspan "[PERSON_NAME]" at bounding box center [152, 444] width 76 height 10
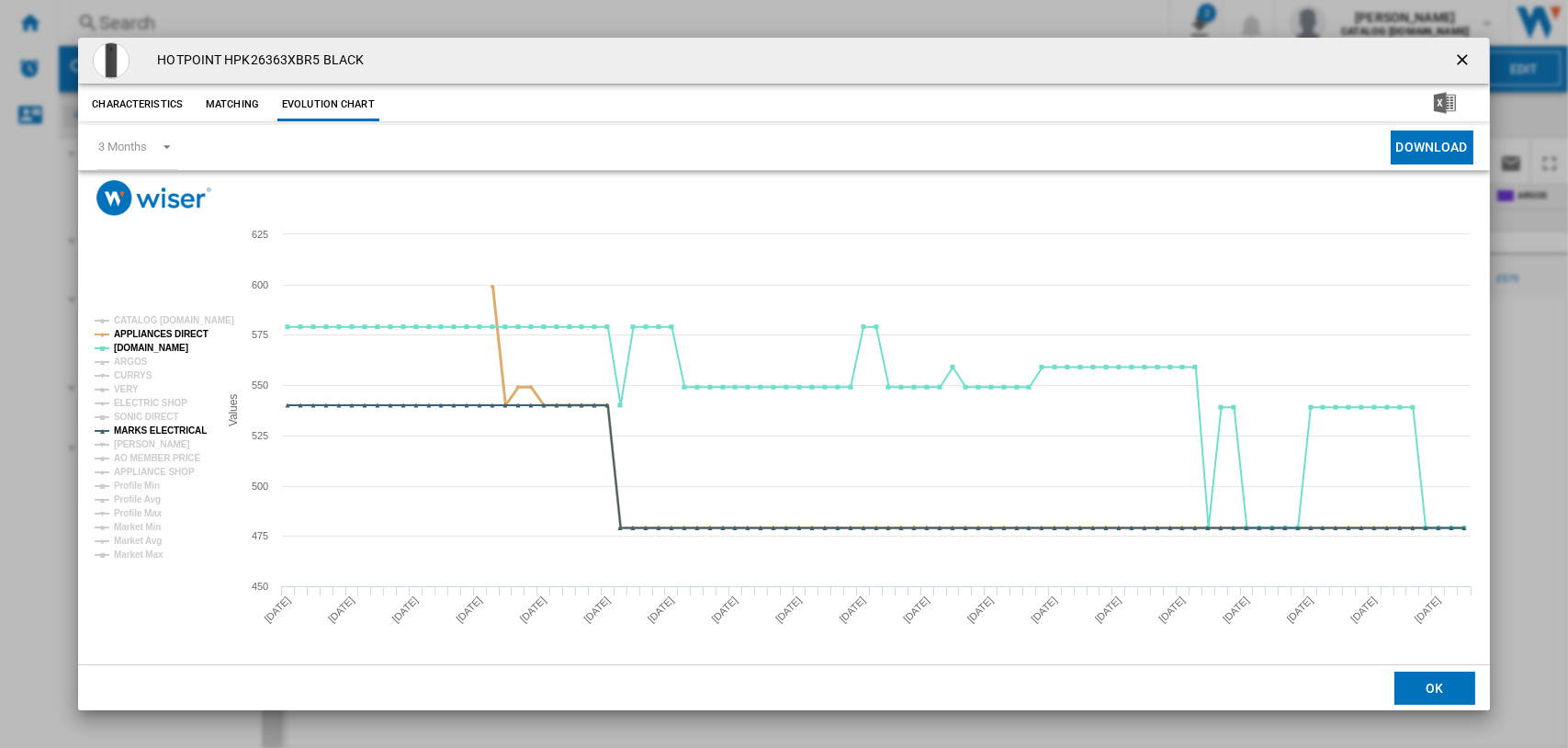
click at [160, 331] on tspan "APPLIANCES DIRECT" at bounding box center [161, 334] width 95 height 10
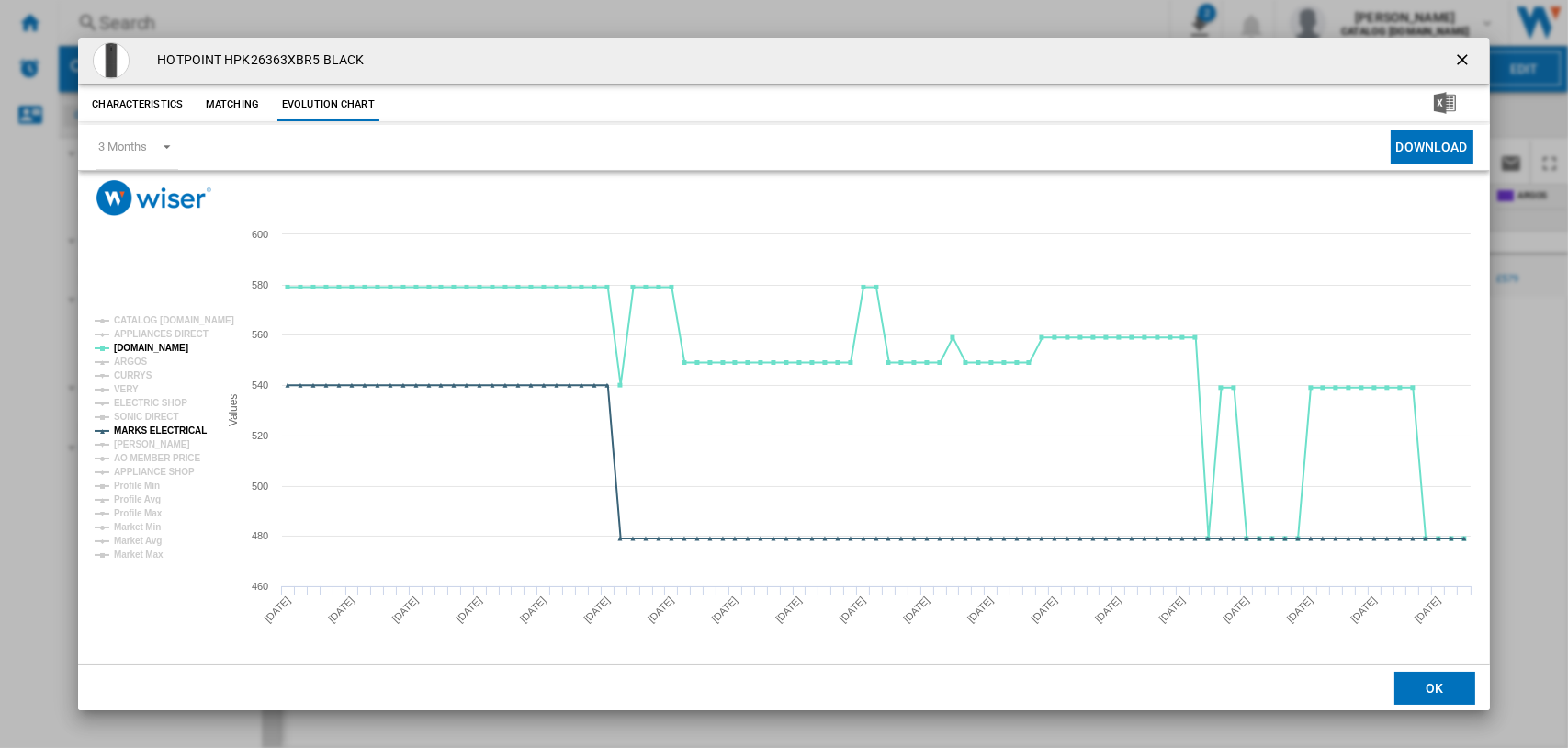
click at [160, 331] on tspan "APPLIANCES DIRECT" at bounding box center [161, 334] width 95 height 10
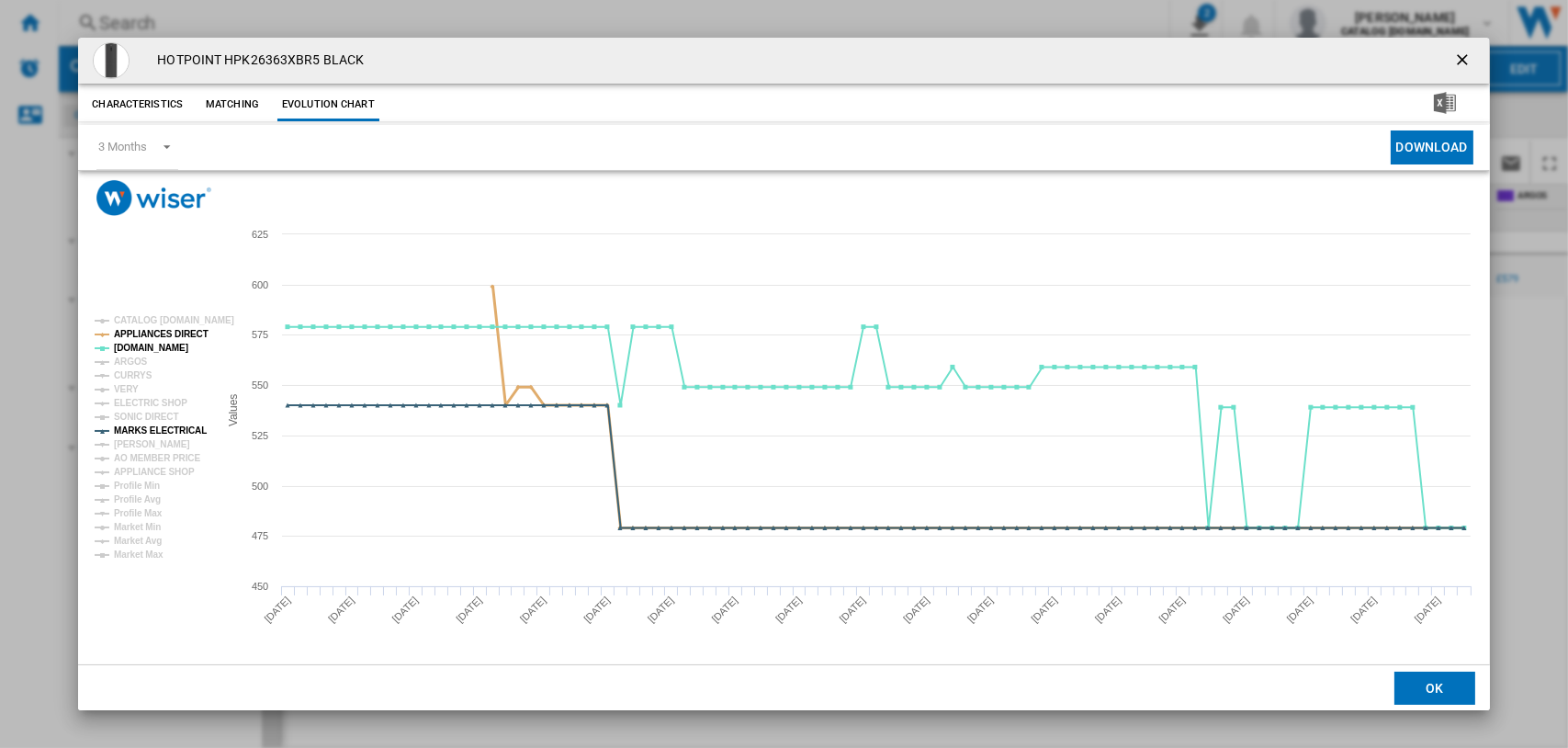
click at [160, 331] on tspan "APPLIANCES DIRECT" at bounding box center [161, 334] width 95 height 10
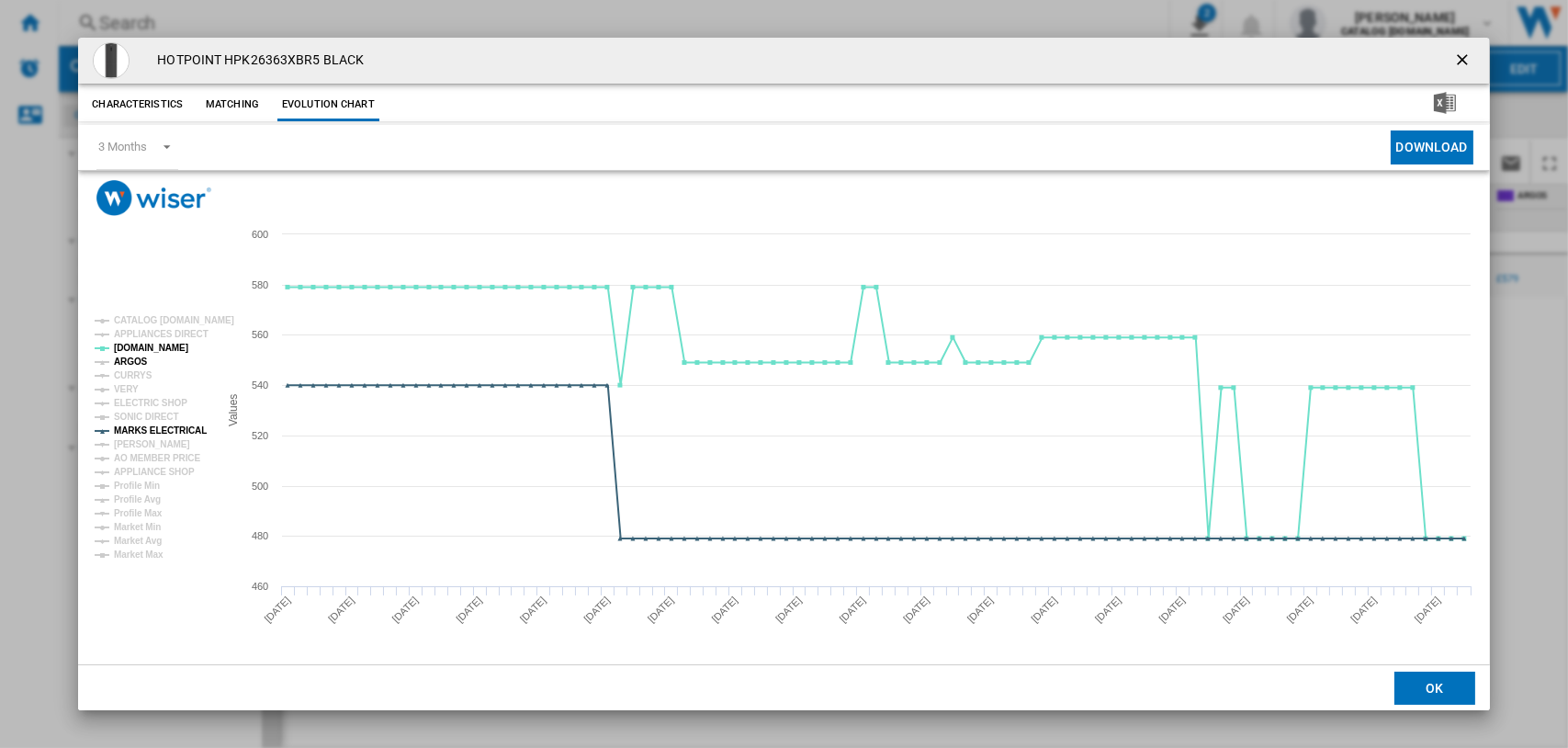
click at [134, 362] on tspan "ARGOS" at bounding box center [131, 361] width 34 height 10
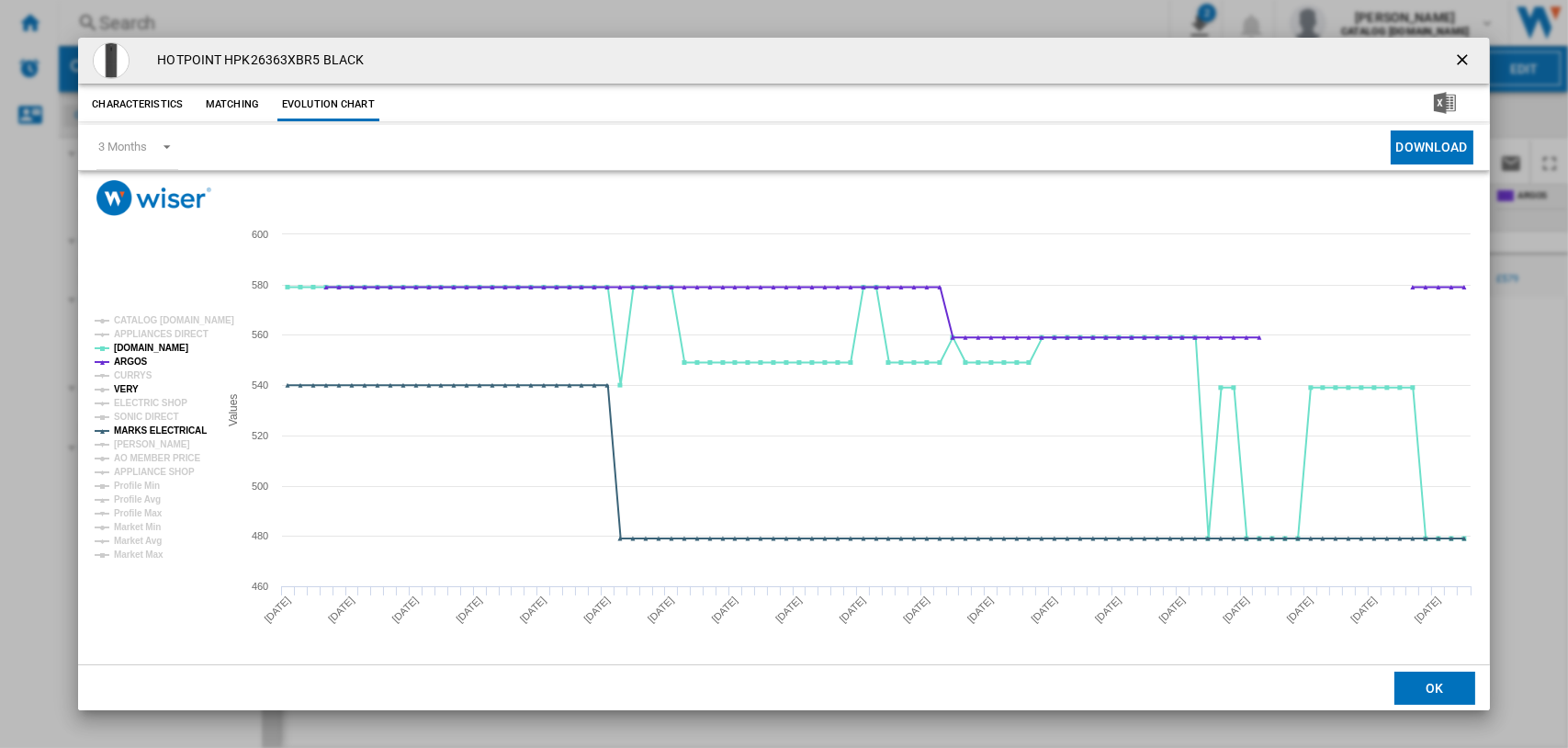
click at [134, 387] on tspan "VERY" at bounding box center [126, 389] width 25 height 10
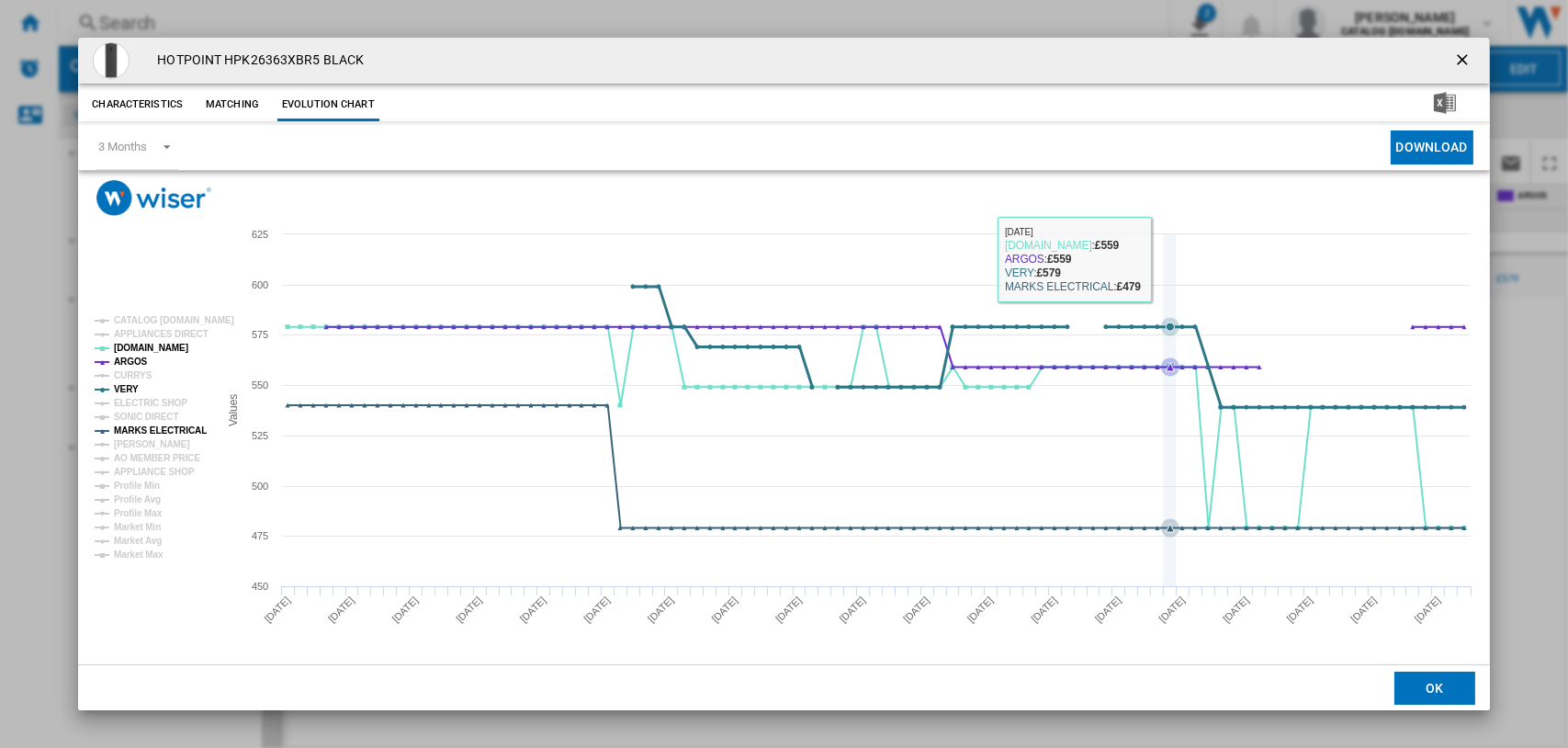
click at [1170, 237] on icon "Product popup" at bounding box center [1170, 410] width 0 height 352
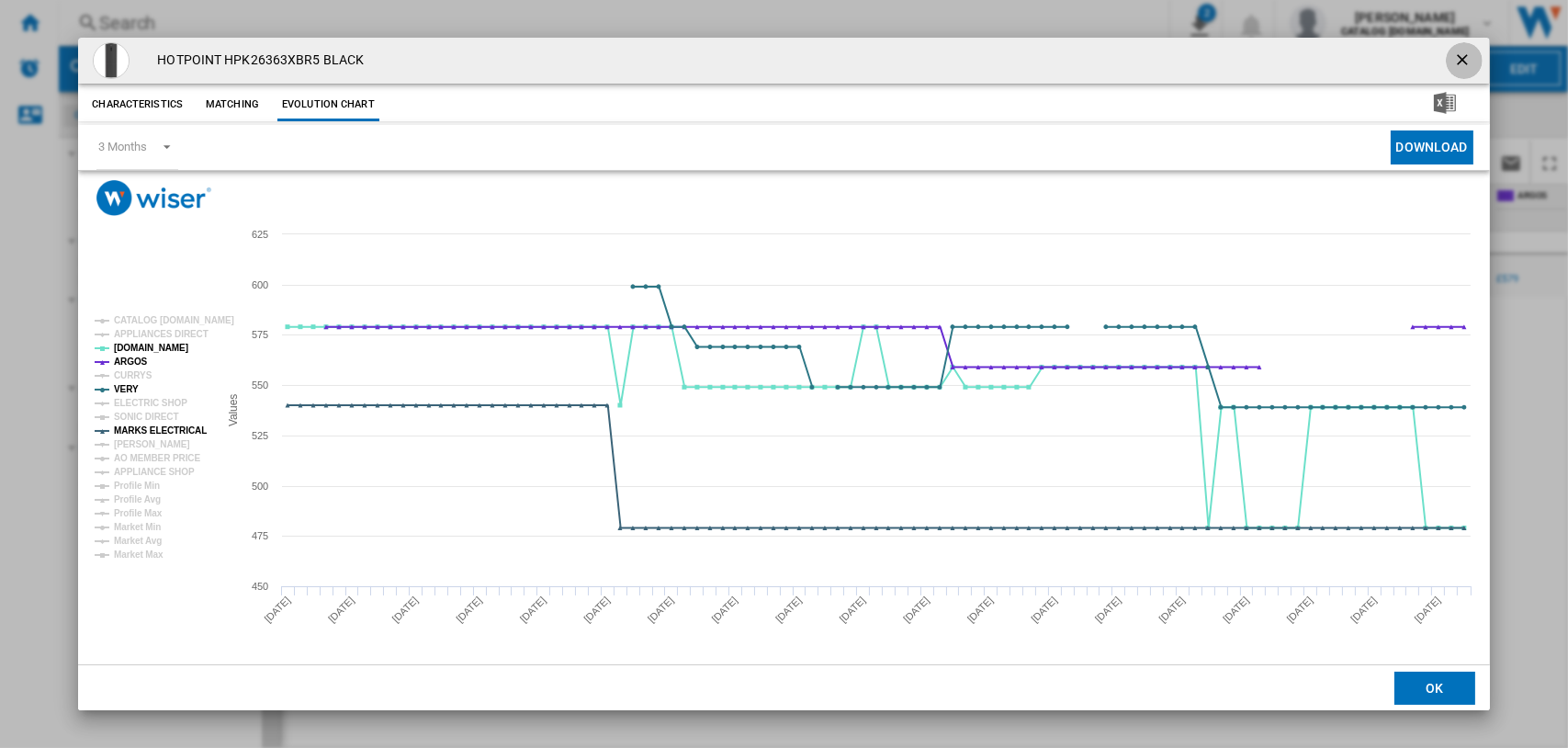
click at [1462, 60] on ng-md-icon "getI18NText('BUTTONS.CLOSE_DIALOG')" at bounding box center [1464, 61] width 22 height 22
